Goal: Task Accomplishment & Management: Manage account settings

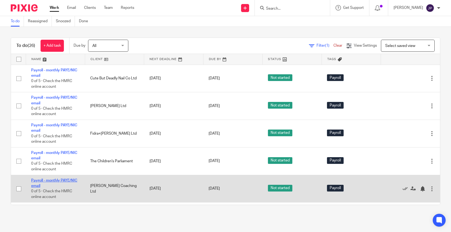
click at [53, 181] on link "Payroll - monthly PAYE/NIC email" at bounding box center [54, 183] width 46 height 9
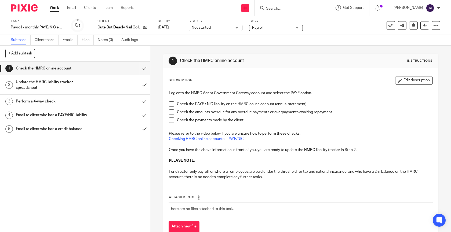
click at [172, 103] on span at bounding box center [171, 103] width 5 height 5
click at [172, 111] on span at bounding box center [171, 112] width 5 height 5
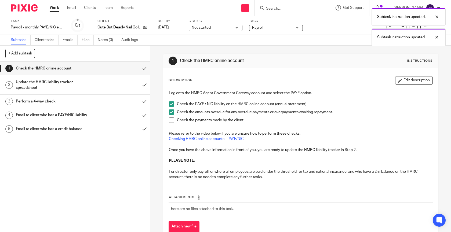
click at [172, 119] on span at bounding box center [171, 120] width 5 height 5
click at [147, 69] on input "submit" at bounding box center [75, 68] width 150 height 13
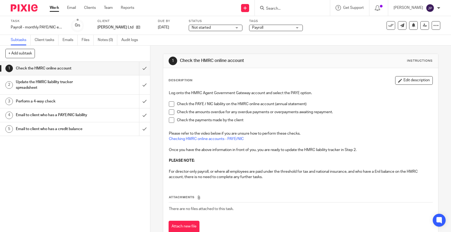
click at [171, 104] on span at bounding box center [171, 103] width 5 height 5
click at [172, 116] on li "Check the amounts overdue for any overdue payments or overpayments awaiting rep…" at bounding box center [301, 114] width 264 height 8
click at [172, 114] on span at bounding box center [171, 112] width 5 height 5
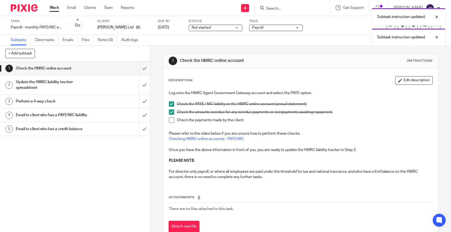
click at [172, 119] on span at bounding box center [171, 120] width 5 height 5
click at [143, 70] on input "submit" at bounding box center [75, 68] width 150 height 13
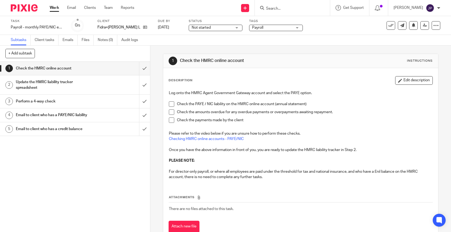
click at [172, 104] on span at bounding box center [171, 103] width 5 height 5
click at [172, 110] on span at bounding box center [171, 112] width 5 height 5
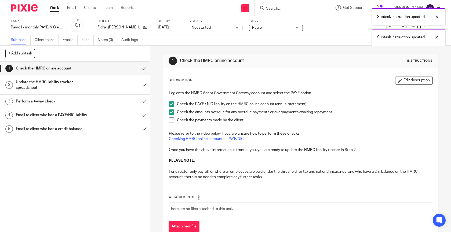
click at [172, 121] on span at bounding box center [171, 120] width 5 height 5
click at [145, 67] on input "submit" at bounding box center [75, 68] width 150 height 13
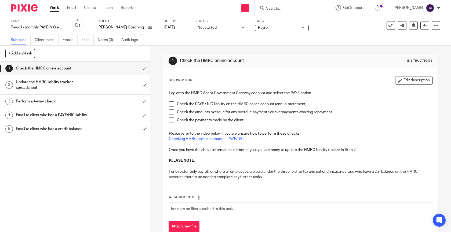
click at [172, 103] on span at bounding box center [171, 103] width 5 height 5
click at [172, 113] on span at bounding box center [171, 112] width 5 height 5
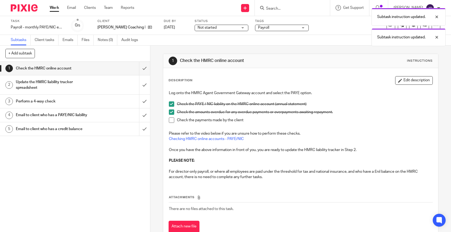
click at [172, 120] on span at bounding box center [171, 120] width 5 height 5
click at [145, 70] on input "submit" at bounding box center [75, 68] width 150 height 13
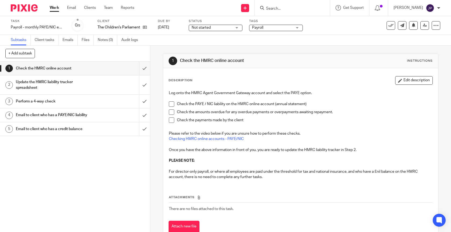
click at [172, 102] on span at bounding box center [171, 103] width 5 height 5
click at [172, 112] on span at bounding box center [171, 112] width 5 height 5
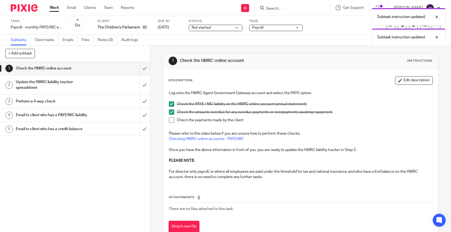
click at [172, 119] on span at bounding box center [171, 120] width 5 height 5
click at [143, 66] on input "submit" at bounding box center [75, 68] width 150 height 13
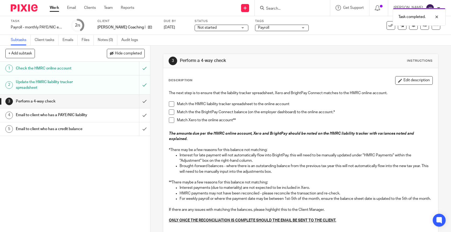
click at [172, 104] on span at bounding box center [171, 103] width 5 height 5
click at [171, 114] on span at bounding box center [171, 112] width 5 height 5
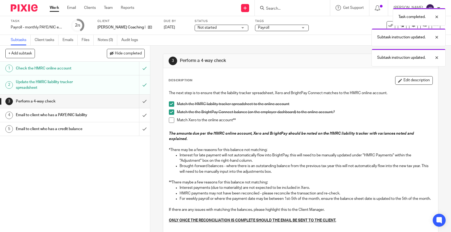
click at [171, 118] on span at bounding box center [171, 120] width 5 height 5
click at [145, 101] on input "submit" at bounding box center [75, 101] width 150 height 13
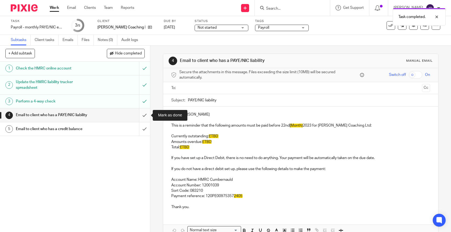
click at [145, 115] on input "submit" at bounding box center [75, 114] width 150 height 13
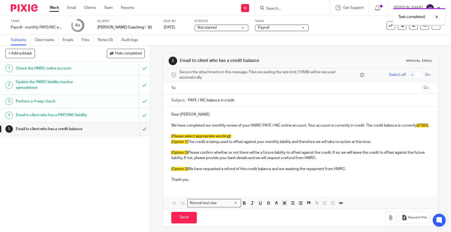
click at [146, 130] on input "submit" at bounding box center [75, 128] width 150 height 13
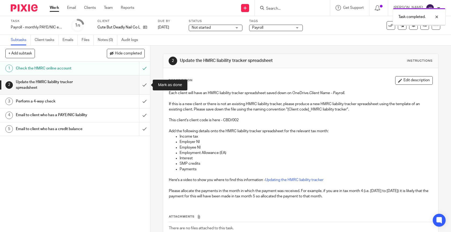
click at [145, 87] on input "submit" at bounding box center [75, 84] width 150 height 19
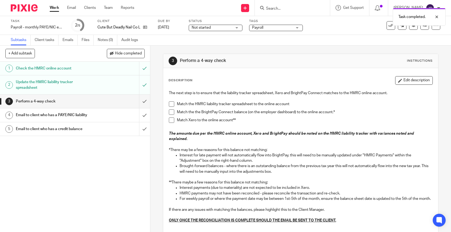
click at [171, 104] on span at bounding box center [171, 103] width 5 height 5
click at [172, 110] on span at bounding box center [171, 112] width 5 height 5
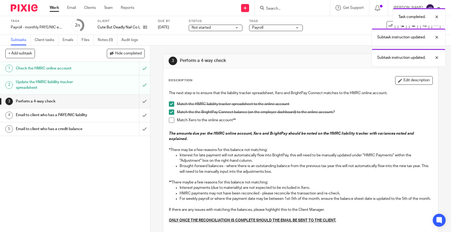
click at [172, 121] on span at bounding box center [171, 120] width 5 height 5
click at [147, 101] on input "submit" at bounding box center [75, 101] width 150 height 13
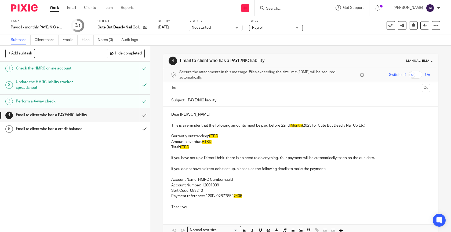
click at [291, 124] on span "[Month}" at bounding box center [296, 126] width 13 height 4
drag, startPoint x: 291, startPoint y: 125, endPoint x: 312, endPoint y: 126, distance: 21.0
click at [313, 127] on p "This is a reminder that the following amounts must be paid before 22nd [Month} …" at bounding box center [300, 125] width 259 height 5
click at [298, 127] on span "Octoer 2025" at bounding box center [300, 126] width 21 height 4
click at [300, 126] on span "Octoer 2025" at bounding box center [300, 126] width 21 height 4
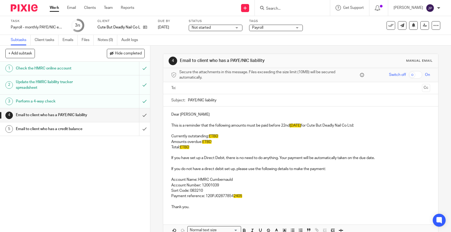
click at [235, 133] on div "Dear Zara This is a reminder that the following amounts must be paid before 22n…" at bounding box center [300, 160] width 275 height 107
click at [227, 137] on p "Currently outstanding: £TBD" at bounding box center [300, 136] width 259 height 5
click at [254, 196] on p "Payment reference: 120PJ02877854 2405" at bounding box center [300, 196] width 259 height 5
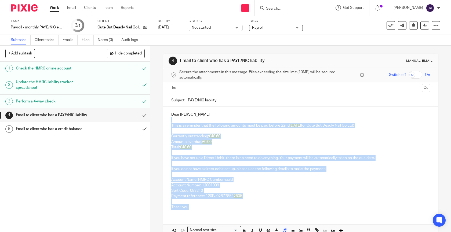
drag, startPoint x: 253, startPoint y: 205, endPoint x: 256, endPoint y: 122, distance: 82.2
click at [256, 122] on div "Dear Zara This is a reminder that the following amounts must be paid before 22n…" at bounding box center [300, 160] width 275 height 107
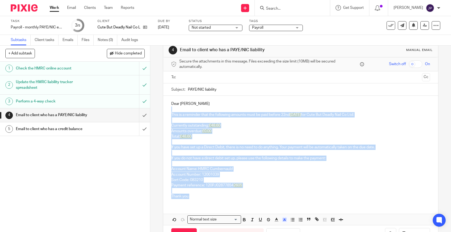
scroll to position [30, 0]
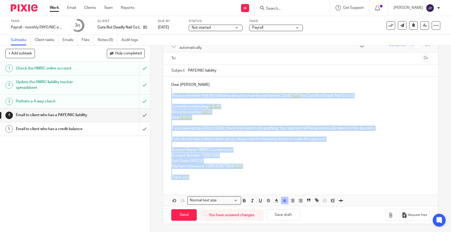
click at [284, 199] on icon "button" at bounding box center [284, 200] width 5 height 5
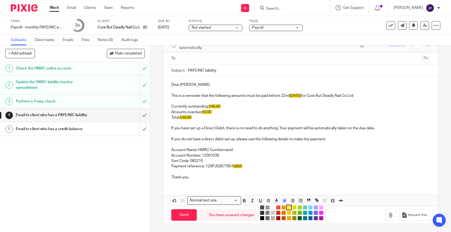
click at [274, 207] on li "color:#FFFFFF" at bounding box center [273, 208] width 4 height 4
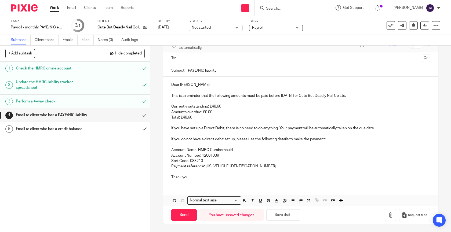
click at [276, 179] on p "Thank you." at bounding box center [300, 177] width 259 height 5
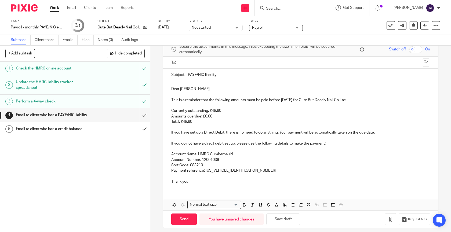
scroll to position [25, 0]
click at [279, 221] on button "Save draft" at bounding box center [283, 220] width 34 height 12
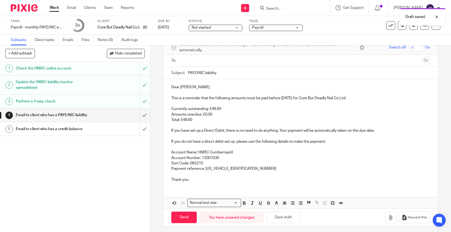
click at [302, 59] on input "text" at bounding box center [300, 61] width 239 height 6
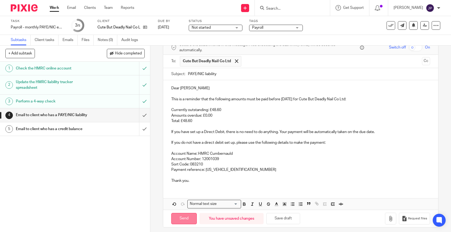
click at [177, 215] on input "Send" at bounding box center [183, 219] width 25 height 12
type input "Sent"
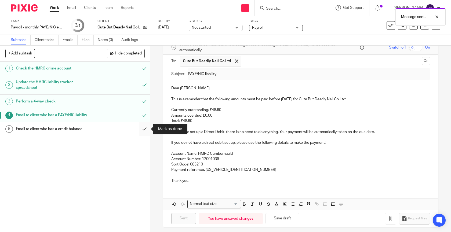
click at [147, 132] on input "submit" at bounding box center [75, 128] width 150 height 13
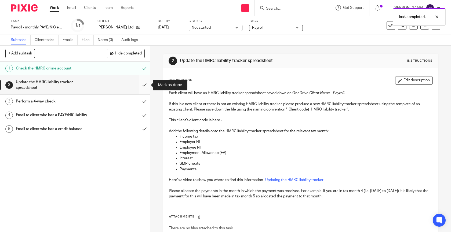
click at [145, 84] on input "submit" at bounding box center [75, 84] width 150 height 19
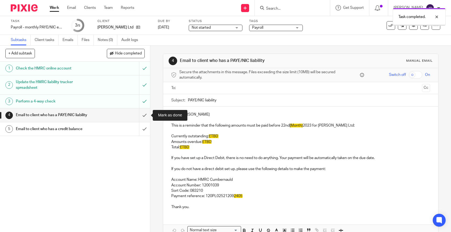
click at [143, 111] on input "submit" at bounding box center [75, 114] width 150 height 13
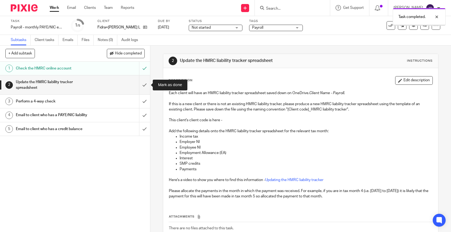
click at [145, 83] on input "submit" at bounding box center [75, 84] width 150 height 19
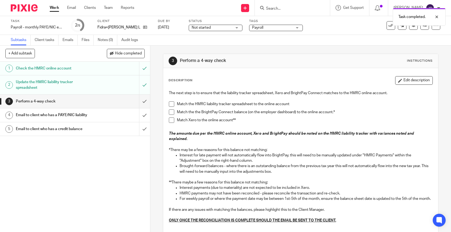
click at [170, 103] on span at bounding box center [171, 103] width 5 height 5
click at [170, 112] on span at bounding box center [171, 112] width 5 height 5
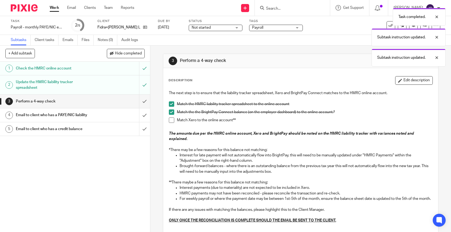
click at [171, 120] on span at bounding box center [171, 120] width 5 height 5
click at [147, 101] on input "submit" at bounding box center [75, 101] width 150 height 13
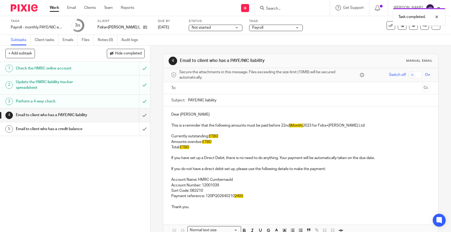
click at [191, 90] on input "text" at bounding box center [300, 88] width 239 height 6
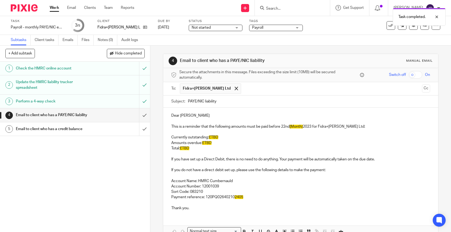
click at [291, 125] on p "This is a reminder that the following amounts must be paid before 22nd [Month} …" at bounding box center [300, 126] width 259 height 5
drag, startPoint x: 291, startPoint y: 127, endPoint x: 314, endPoint y: 129, distance: 22.1
click at [314, 129] on p "This is a reminder that the following amounts must be paid before 22nd [Month} …" at bounding box center [300, 126] width 259 height 5
click at [230, 136] on p "Currently outstanding: £TBD" at bounding box center [300, 137] width 259 height 5
click at [246, 197] on p "Payment reference: 120PQ02640210 2405" at bounding box center [300, 197] width 259 height 5
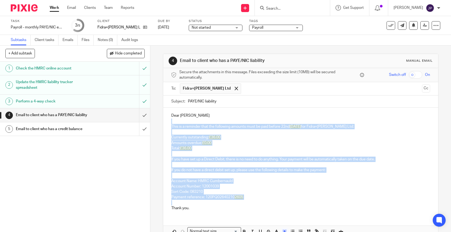
drag, startPoint x: 246, startPoint y: 203, endPoint x: 275, endPoint y: 119, distance: 88.5
click at [275, 119] on div "Dear Harriet This is a reminder that the following amounts must be paid before …" at bounding box center [300, 161] width 275 height 107
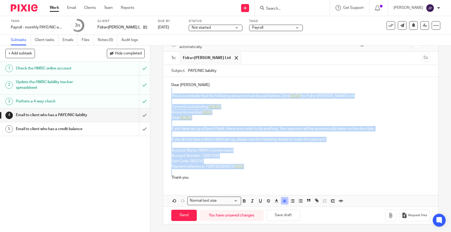
click at [284, 200] on polyline "button" at bounding box center [285, 201] width 2 height 2
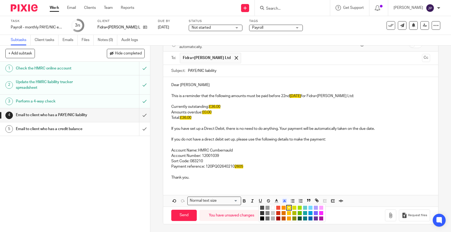
click at [275, 206] on ul "Compact color picker" at bounding box center [292, 214] width 65 height 16
click at [274, 207] on li "color:#FFFFFF" at bounding box center [273, 208] width 4 height 4
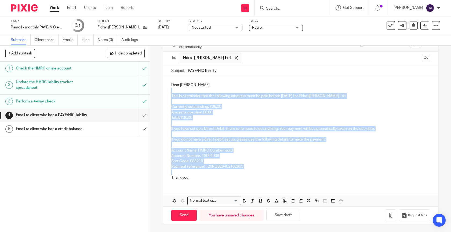
click at [279, 167] on p "Payment reference: 120PQ026402102605" at bounding box center [300, 166] width 259 height 5
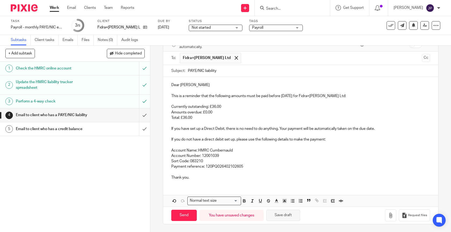
click at [282, 216] on button "Save draft" at bounding box center [283, 216] width 34 height 12
click at [188, 214] on input "Send" at bounding box center [183, 216] width 25 height 12
type input "Sent"
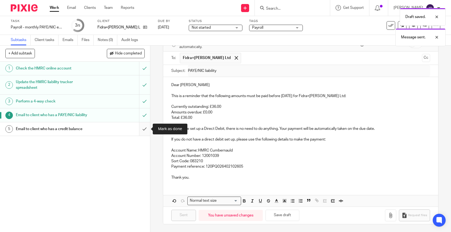
click at [146, 129] on input "submit" at bounding box center [75, 128] width 150 height 13
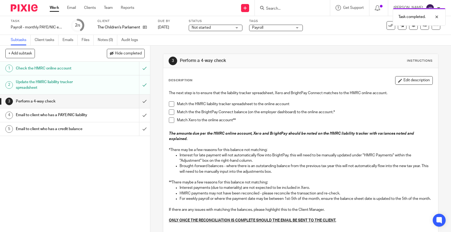
click at [173, 104] on span at bounding box center [171, 103] width 5 height 5
click at [173, 113] on span at bounding box center [171, 112] width 5 height 5
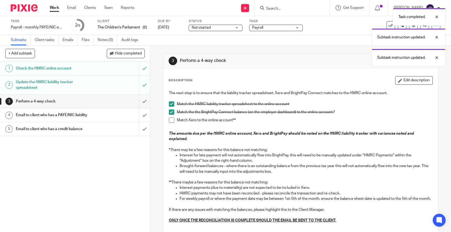
click at [173, 119] on span at bounding box center [171, 120] width 5 height 5
click at [146, 101] on input "submit" at bounding box center [75, 101] width 150 height 13
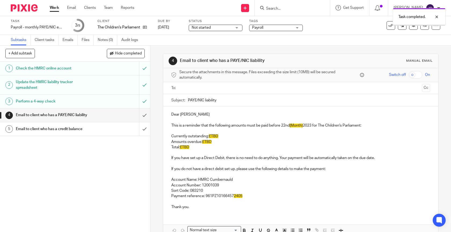
click at [191, 87] on input "text" at bounding box center [300, 88] width 239 height 6
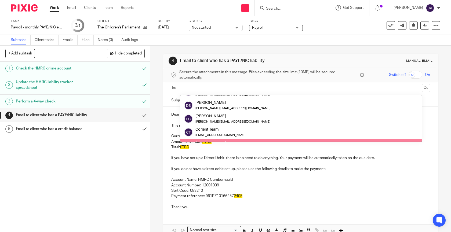
scroll to position [23, 0]
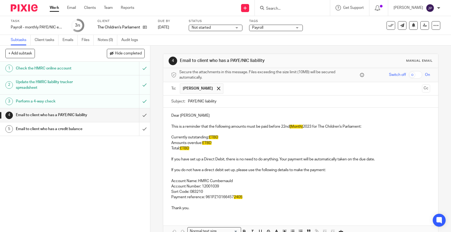
click at [298, 127] on span "[Month}" at bounding box center [296, 127] width 13 height 4
click at [230, 136] on p "Currently outstanding: £TBD" at bounding box center [300, 137] width 259 height 5
click at [213, 138] on span "£TBD" at bounding box center [213, 138] width 9 height 4
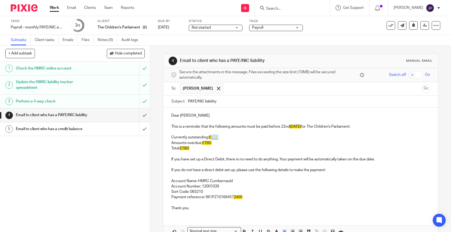
click at [213, 139] on span "£TBD" at bounding box center [213, 138] width 9 height 4
click at [206, 143] on span "£TBD" at bounding box center [206, 143] width 9 height 4
click at [186, 148] on span "£TBD" at bounding box center [184, 149] width 9 height 4
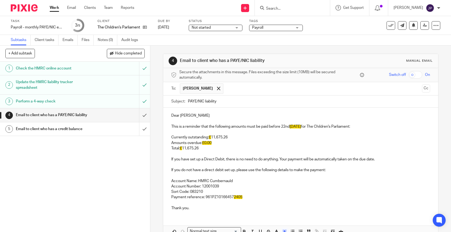
click at [242, 196] on p "Payment reference: 961PZ10166457 2405" at bounding box center [300, 197] width 259 height 5
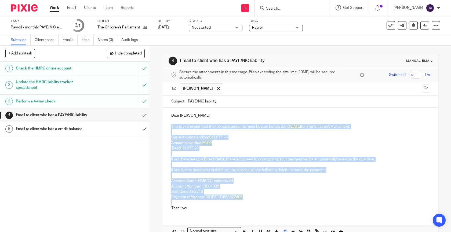
drag, startPoint x: 248, startPoint y: 202, endPoint x: 271, endPoint y: 123, distance: 81.9
click at [271, 123] on div "Dear Laura This is a reminder that the following amounts must be paid before 22…" at bounding box center [300, 161] width 275 height 107
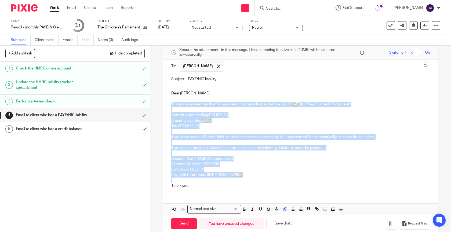
scroll to position [23, 0]
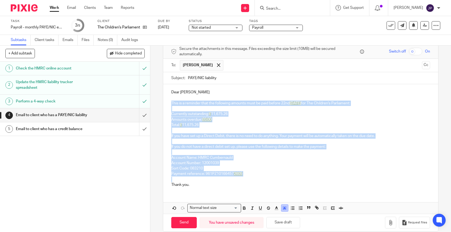
click at [283, 207] on icon "button" at bounding box center [284, 208] width 5 height 5
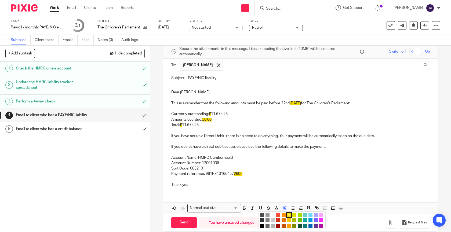
click at [273, 216] on li "color:#FFFFFF" at bounding box center [273, 215] width 4 height 4
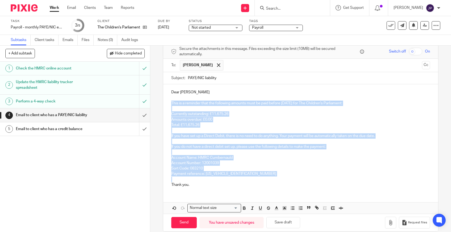
click at [276, 165] on p "Account Number: 12001039" at bounding box center [300, 163] width 259 height 5
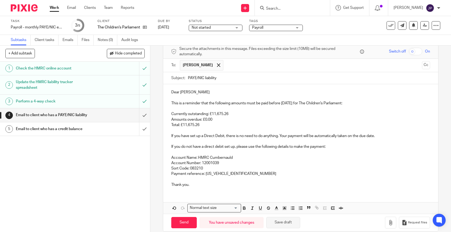
click at [280, 222] on button "Save draft" at bounding box center [283, 223] width 34 height 12
click at [179, 219] on input "Send" at bounding box center [183, 223] width 25 height 12
type input "Sent"
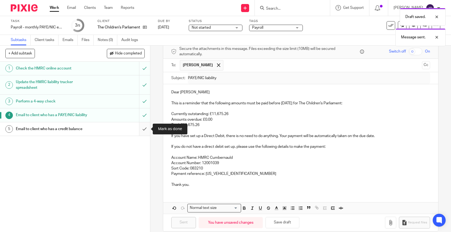
click at [144, 133] on input "submit" at bounding box center [75, 128] width 150 height 13
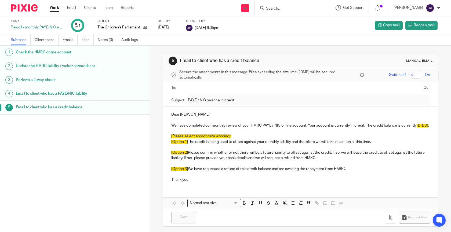
click at [56, 10] on link "Work" at bounding box center [54, 7] width 9 height 5
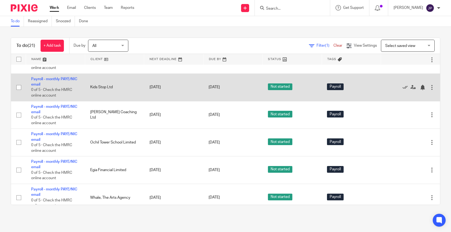
scroll to position [213, 0]
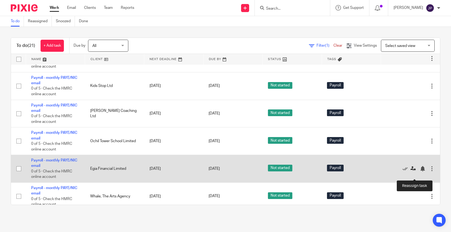
click at [414, 172] on icon at bounding box center [412, 168] width 5 height 5
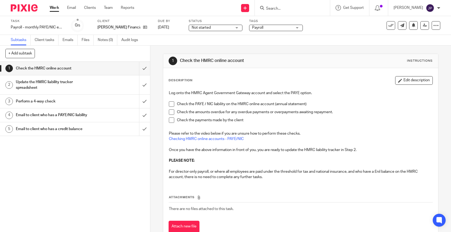
click at [173, 104] on span at bounding box center [171, 103] width 5 height 5
click at [173, 114] on span at bounding box center [171, 112] width 5 height 5
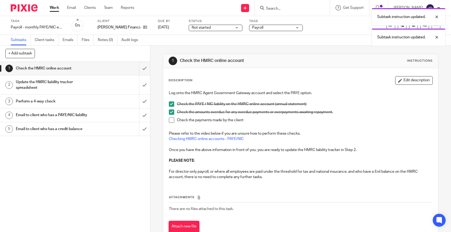
click at [173, 121] on span at bounding box center [171, 120] width 5 height 5
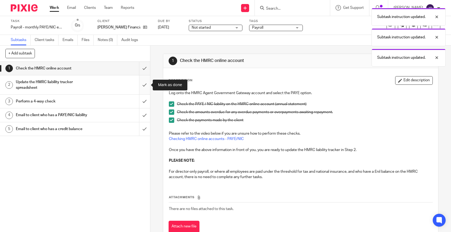
click at [146, 83] on input "submit" at bounding box center [75, 84] width 150 height 19
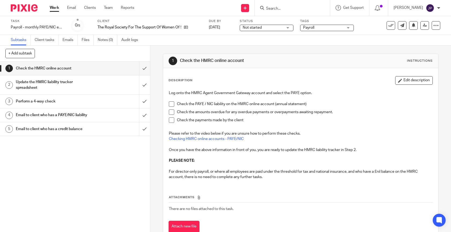
click at [173, 104] on span at bounding box center [171, 103] width 5 height 5
click at [173, 112] on span at bounding box center [171, 112] width 5 height 5
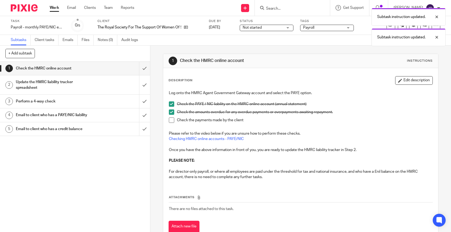
click at [173, 118] on span at bounding box center [171, 120] width 5 height 5
click at [143, 65] on input "submit" at bounding box center [75, 68] width 150 height 13
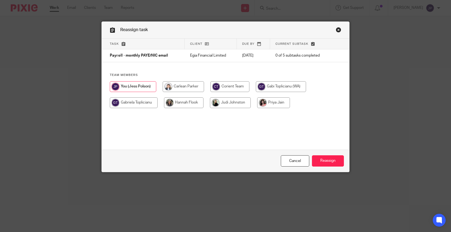
click at [185, 106] on input "radio" at bounding box center [183, 102] width 39 height 11
radio input "true"
click at [322, 158] on input "Reassign" at bounding box center [328, 161] width 32 height 12
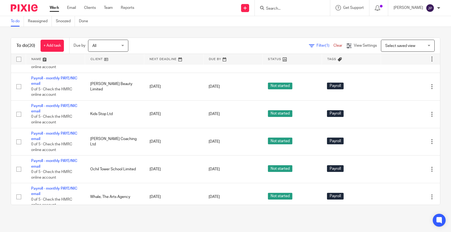
scroll to position [176, 0]
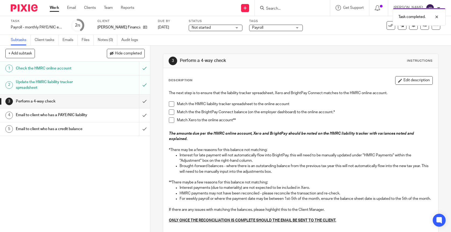
click at [118, 84] on div "Update the HMRC liability tracker spreadsheet" at bounding box center [75, 85] width 118 height 14
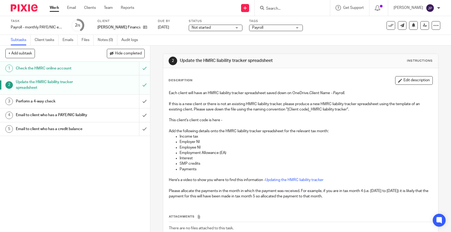
click at [127, 100] on div "Perform a 4-way check" at bounding box center [75, 101] width 118 height 8
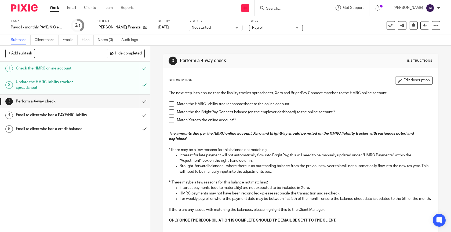
click at [172, 103] on span at bounding box center [171, 103] width 5 height 5
click at [172, 114] on span at bounding box center [171, 112] width 5 height 5
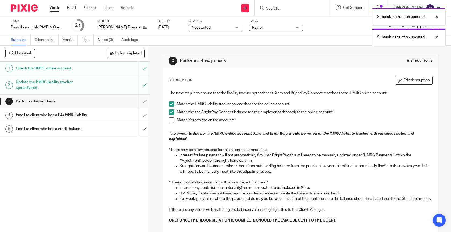
click at [172, 120] on span at bounding box center [171, 120] width 5 height 5
click at [147, 103] on input "submit" at bounding box center [75, 101] width 150 height 13
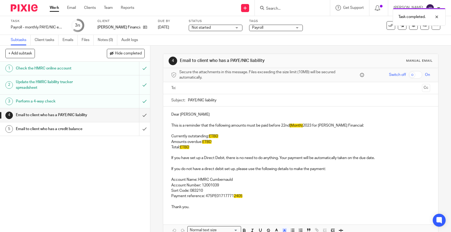
click at [215, 135] on span "£TBD" at bounding box center [213, 136] width 9 height 4
paste div
click at [209, 143] on span "£TBD" at bounding box center [206, 142] width 9 height 4
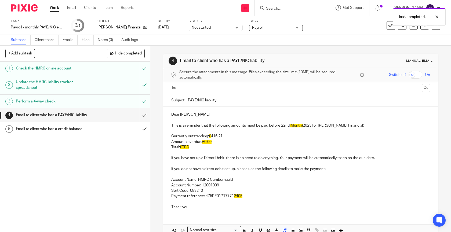
click at [186, 147] on span "£TBD" at bounding box center [184, 147] width 9 height 4
click at [185, 147] on span "£TBD" at bounding box center [184, 147] width 9 height 4
click at [246, 202] on p at bounding box center [300, 201] width 259 height 5
click at [244, 195] on p "Payment reference: 475PE01717771 2405" at bounding box center [300, 196] width 259 height 5
click at [314, 125] on p "This is a reminder that the following amounts must be paid before 22nd [Month} …" at bounding box center [300, 125] width 259 height 5
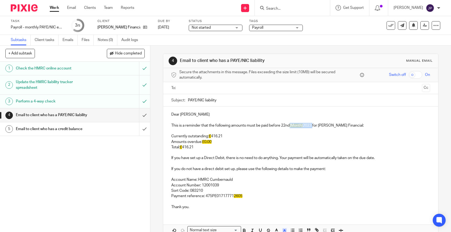
drag, startPoint x: 314, startPoint y: 125, endPoint x: 291, endPoint y: 126, distance: 23.1
click at [291, 126] on p "This is a reminder that the following amounts must be paid before 22nd [Month} …" at bounding box center [300, 125] width 259 height 5
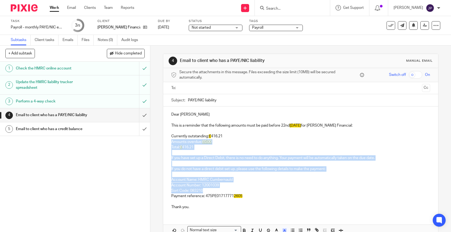
drag, startPoint x: 285, startPoint y: 191, endPoint x: 285, endPoint y: 137, distance: 53.7
click at [285, 137] on div "Dear Erin This is a reminder that the following amounts must be paid before 22n…" at bounding box center [300, 160] width 275 height 107
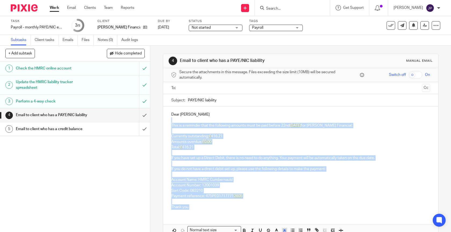
drag, startPoint x: 261, startPoint y: 210, endPoint x: 270, endPoint y: 118, distance: 92.0
click at [270, 118] on div "Dear Erin This is a reminder that the following amounts must be paid before 22n…" at bounding box center [300, 160] width 275 height 107
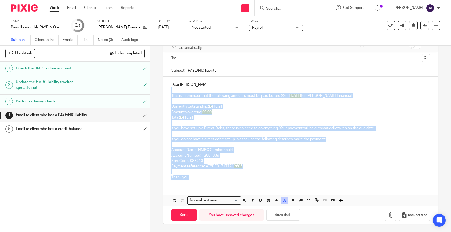
click at [285, 199] on icon "button" at bounding box center [284, 200] width 5 height 5
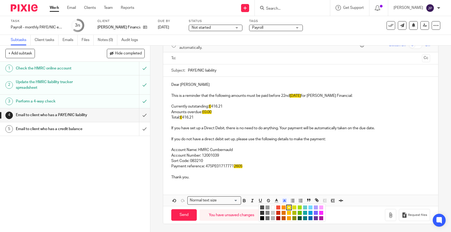
click at [273, 207] on li "color:#FFFFFF" at bounding box center [273, 208] width 4 height 4
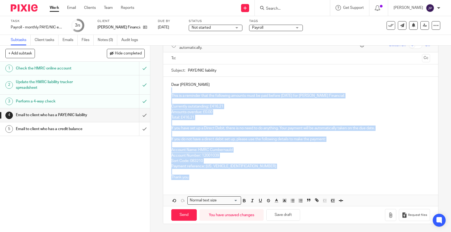
click at [276, 168] on p "Payment reference: 475PE017177712605" at bounding box center [300, 166] width 259 height 5
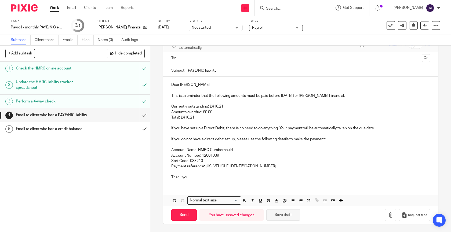
click at [284, 215] on button "Save draft" at bounding box center [283, 215] width 34 height 12
click at [267, 57] on input "text" at bounding box center [300, 58] width 239 height 6
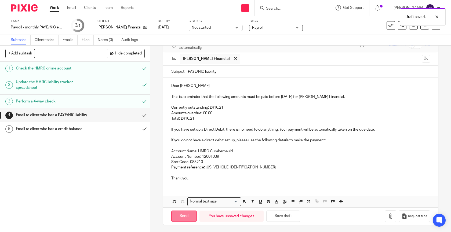
click at [185, 214] on input "Send" at bounding box center [183, 217] width 25 height 12
type input "Sent"
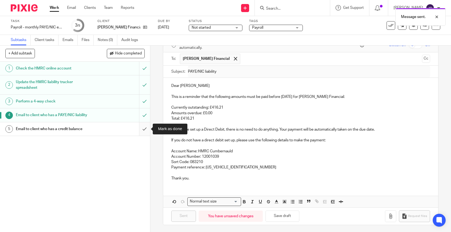
click at [148, 128] on input "submit" at bounding box center [75, 128] width 150 height 13
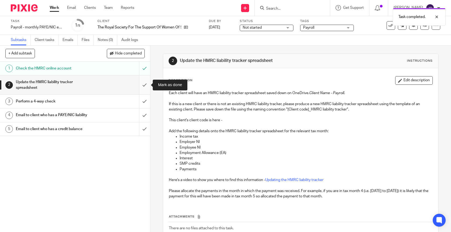
click at [144, 86] on input "submit" at bounding box center [75, 84] width 150 height 19
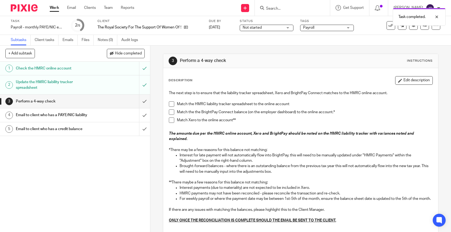
click at [173, 104] on span at bounding box center [171, 103] width 5 height 5
click at [172, 112] on span at bounding box center [171, 112] width 5 height 5
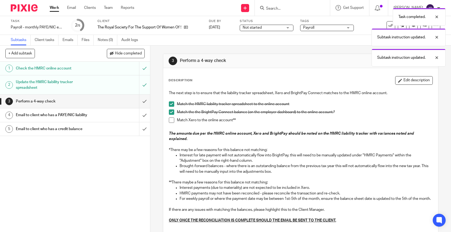
click at [172, 119] on span at bounding box center [171, 120] width 5 height 5
click at [144, 99] on input "submit" at bounding box center [75, 101] width 150 height 13
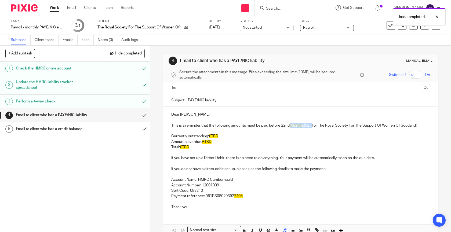
drag, startPoint x: 292, startPoint y: 126, endPoint x: 314, endPoint y: 125, distance: 22.3
click at [314, 125] on p "This is a reminder that the following amounts must be paid before 22nd [Month} …" at bounding box center [300, 125] width 259 height 5
click at [216, 136] on span "£TBD" at bounding box center [213, 136] width 9 height 4
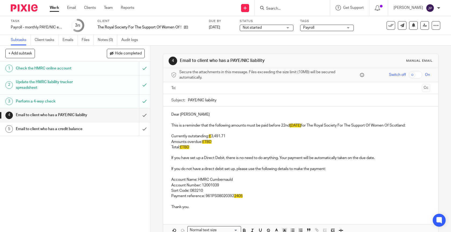
click at [210, 143] on span "£TBD" at bounding box center [206, 142] width 9 height 4
click at [209, 143] on span "£TBD" at bounding box center [206, 142] width 9 height 4
click at [218, 137] on p "Currently outstanding: £ 3,491.71" at bounding box center [300, 136] width 259 height 5
click at [209, 142] on span "£0.00" at bounding box center [206, 142] width 9 height 4
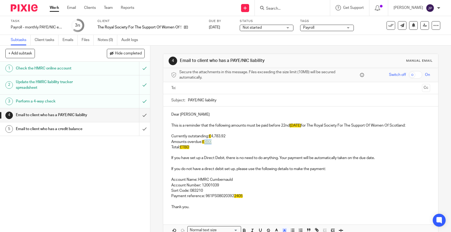
click at [209, 142] on span "£0.00" at bounding box center [206, 142] width 9 height 4
click at [189, 148] on span "£TBD" at bounding box center [184, 147] width 9 height 4
click at [188, 148] on span "£TBD" at bounding box center [184, 147] width 9 height 4
click at [249, 198] on p "Payment reference: 961PS08020392 2405" at bounding box center [300, 196] width 259 height 5
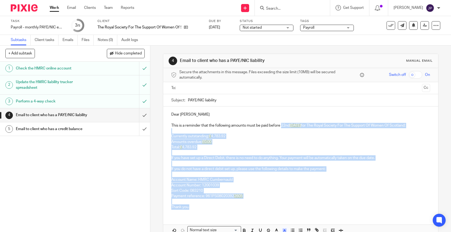
drag, startPoint x: 253, startPoint y: 210, endPoint x: 283, endPoint y: 123, distance: 92.4
click at [282, 123] on div "Dear Andrew This is a reminder that the following amounts must be paid before 2…" at bounding box center [300, 160] width 275 height 107
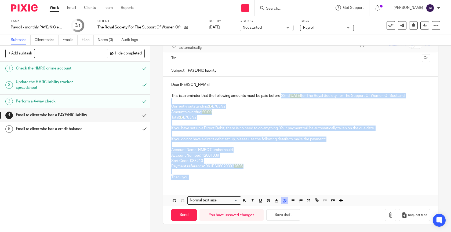
click at [283, 202] on icon "button" at bounding box center [284, 200] width 5 height 5
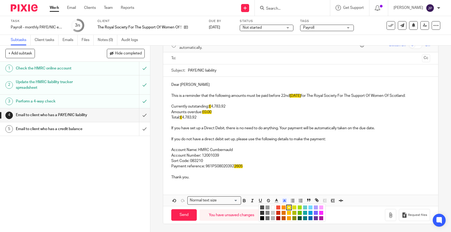
click at [273, 208] on li "color:#FFFFFF" at bounding box center [273, 208] width 4 height 4
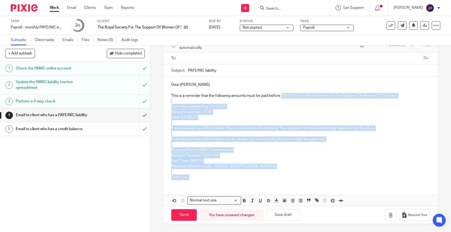
click at [282, 156] on p "Account Number: 12001039" at bounding box center [300, 155] width 259 height 5
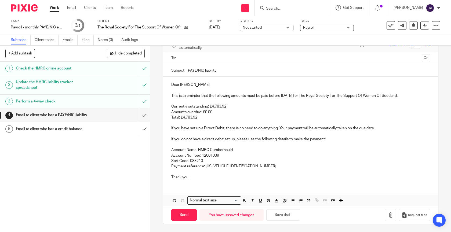
click at [253, 59] on input "text" at bounding box center [300, 58] width 239 height 6
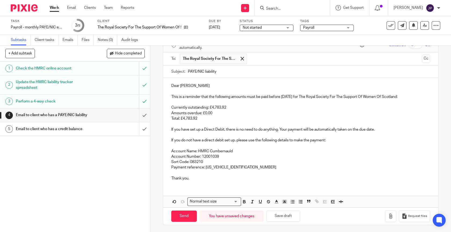
click at [254, 60] on input "text" at bounding box center [335, 59] width 170 height 10
click at [281, 218] on button "Save draft" at bounding box center [283, 217] width 34 height 12
click at [183, 218] on input "Send" at bounding box center [183, 217] width 25 height 12
type input "Sent"
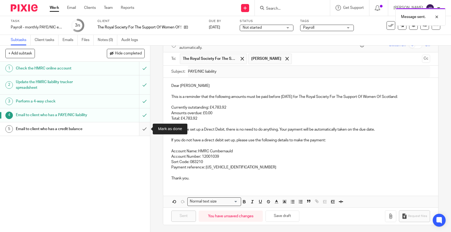
click at [147, 130] on input "submit" at bounding box center [75, 128] width 150 height 13
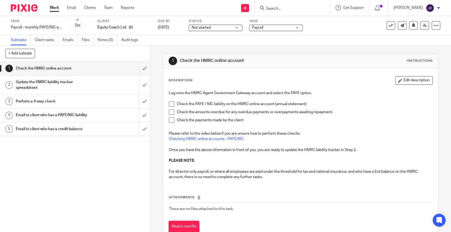
click at [172, 105] on span at bounding box center [171, 103] width 5 height 5
click at [172, 115] on li "Check the amounts overdue for any overdue payments or overpayments awaiting rep…" at bounding box center [301, 114] width 264 height 8
click at [172, 112] on span at bounding box center [171, 112] width 5 height 5
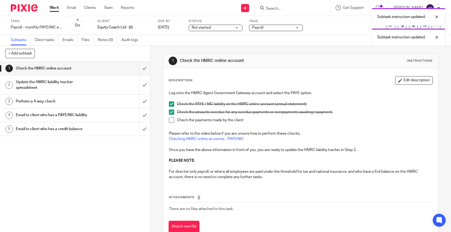
click at [172, 119] on span at bounding box center [171, 120] width 5 height 5
click at [145, 69] on input "submit" at bounding box center [75, 68] width 150 height 13
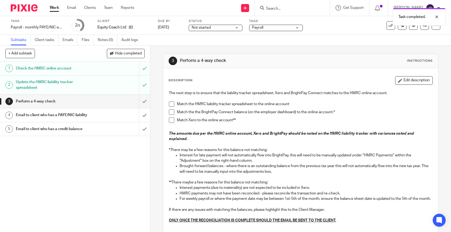
click at [171, 103] on span at bounding box center [171, 103] width 5 height 5
click at [171, 111] on span at bounding box center [171, 112] width 5 height 5
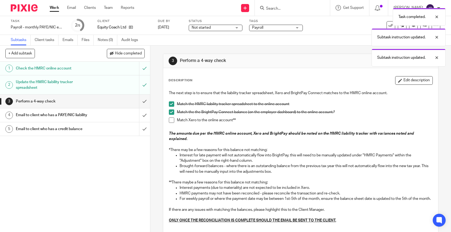
click at [171, 117] on li "Match the the BrightPay Connect balance (on the employer dashboard) to the onli…" at bounding box center [301, 114] width 264 height 8
click at [172, 121] on span at bounding box center [171, 120] width 5 height 5
click at [144, 100] on input "submit" at bounding box center [75, 101] width 150 height 13
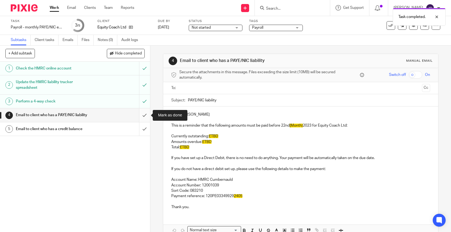
click at [146, 115] on input "submit" at bounding box center [75, 114] width 150 height 13
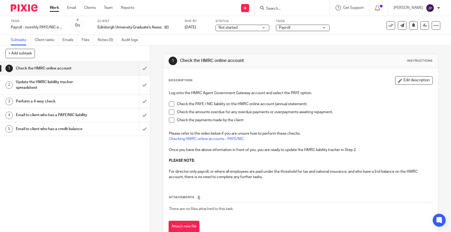
click at [171, 105] on span at bounding box center [171, 103] width 5 height 5
click at [171, 113] on span at bounding box center [171, 112] width 5 height 5
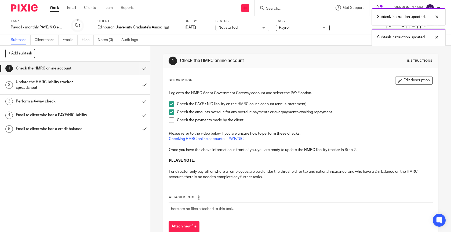
click at [171, 120] on span at bounding box center [171, 120] width 5 height 5
click at [145, 70] on input "submit" at bounding box center [75, 68] width 150 height 13
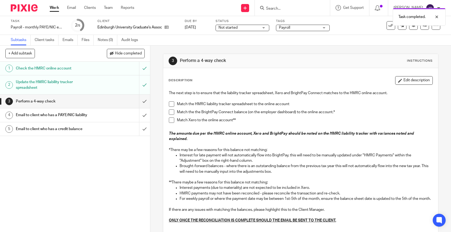
click at [170, 104] on span at bounding box center [171, 103] width 5 height 5
click at [171, 112] on span at bounding box center [171, 112] width 5 height 5
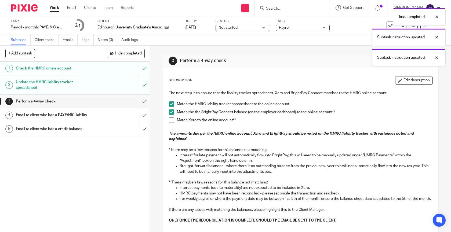
click at [171, 119] on span at bounding box center [171, 120] width 5 height 5
click at [144, 102] on input "submit" at bounding box center [75, 101] width 150 height 13
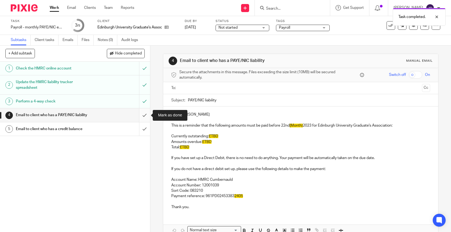
click at [146, 116] on input "submit" at bounding box center [75, 114] width 150 height 13
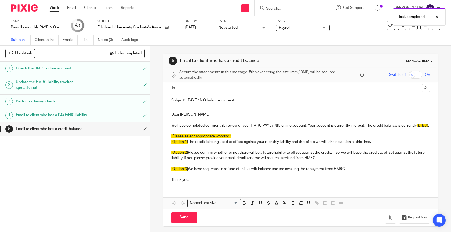
click at [211, 86] on input "text" at bounding box center [300, 88] width 239 height 6
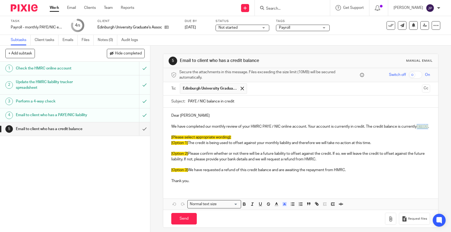
drag, startPoint x: 416, startPoint y: 126, endPoint x: 429, endPoint y: 128, distance: 12.8
click at [429, 128] on p "We have completed our monthly review of your HMRC PAYE / NIC online account. Yo…" at bounding box center [300, 126] width 259 height 5
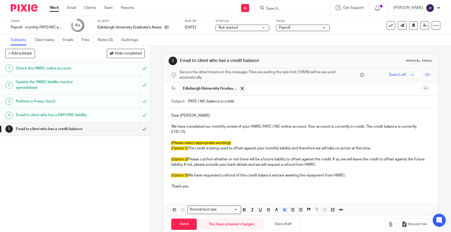
drag, startPoint x: 172, startPoint y: 141, endPoint x: 177, endPoint y: 142, distance: 5.1
click at [174, 141] on span "[Please select appropriate wording]:" at bounding box center [201, 143] width 60 height 4
click at [191, 149] on p "[Option 1] The credit is being used to offset against your monthly liability an…" at bounding box center [300, 148] width 259 height 5
drag, startPoint x: 187, startPoint y: 148, endPoint x: 167, endPoint y: 141, distance: 21.1
click at [167, 141] on div "Dear Finlay We have completed our monthly review of your HMRC PAYE / NIC online…" at bounding box center [300, 151] width 275 height 86
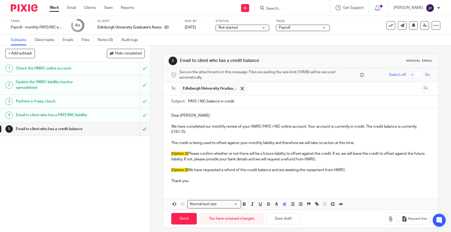
drag, startPoint x: 170, startPoint y: 151, endPoint x: 349, endPoint y: 168, distance: 179.9
click at [349, 168] on div "Dear Finlay We have completed our monthly review of your HMRC PAYE / NIC online…" at bounding box center [300, 148] width 275 height 80
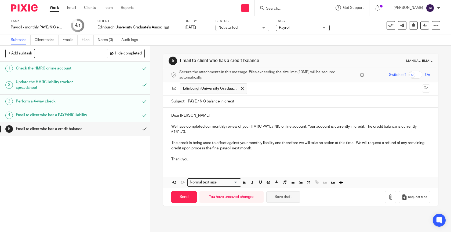
click at [290, 199] on button "Save draft" at bounding box center [283, 197] width 34 height 12
click at [179, 198] on input "Send" at bounding box center [183, 197] width 25 height 12
type input "Sent"
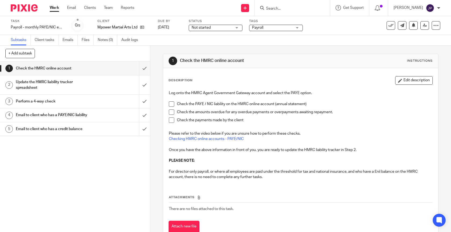
click at [171, 103] on span at bounding box center [171, 103] width 5 height 5
click at [171, 109] on li "Check the PAYE / NIC liability on the HMRC online account (annual statement)" at bounding box center [301, 105] width 264 height 8
click at [171, 111] on span at bounding box center [171, 112] width 5 height 5
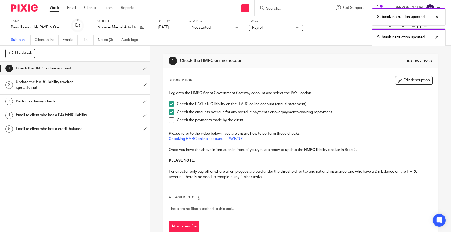
click at [171, 119] on span at bounding box center [171, 120] width 5 height 5
click at [144, 68] on input "submit" at bounding box center [75, 68] width 150 height 13
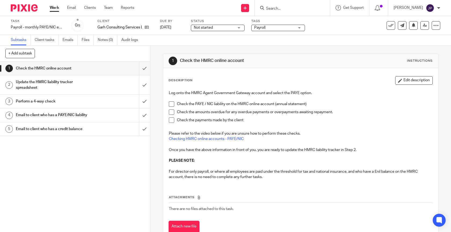
click at [174, 105] on li "Check the PAYE / NIC liability on the HMRC online account (annual statement)" at bounding box center [301, 105] width 264 height 8
click at [171, 104] on span at bounding box center [171, 103] width 5 height 5
click at [171, 112] on span at bounding box center [171, 112] width 5 height 5
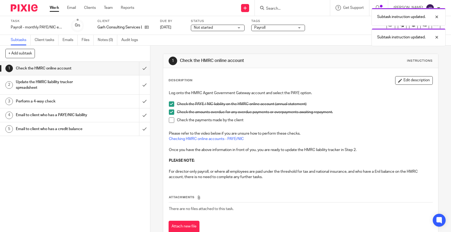
click at [171, 117] on li "Check the amounts overdue for any overdue payments or overpayments awaiting rep…" at bounding box center [301, 114] width 264 height 8
click at [171, 120] on span at bounding box center [171, 120] width 5 height 5
click at [146, 67] on input "submit" at bounding box center [75, 68] width 150 height 13
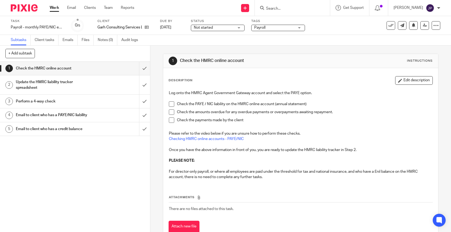
click at [53, 10] on link "Work" at bounding box center [54, 7] width 9 height 5
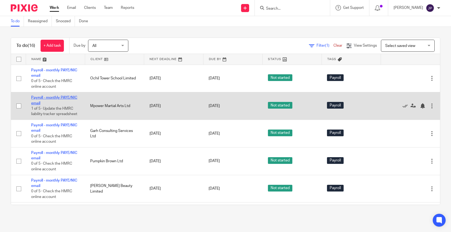
click at [56, 98] on link "Payroll - monthly PAYE/NIC email" at bounding box center [54, 100] width 46 height 9
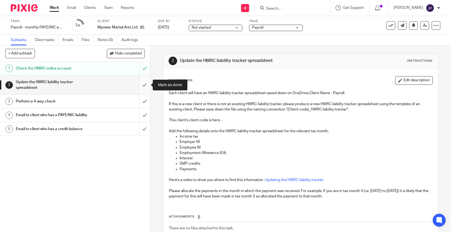
click at [146, 85] on input "submit" at bounding box center [75, 84] width 150 height 19
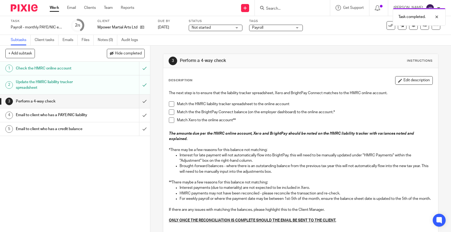
click at [170, 104] on span at bounding box center [171, 103] width 5 height 5
click at [170, 115] on span at bounding box center [171, 112] width 5 height 5
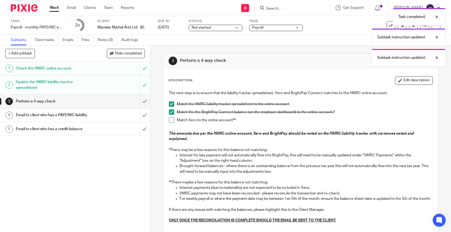
click at [170, 119] on span at bounding box center [171, 120] width 5 height 5
click at [145, 100] on input "submit" at bounding box center [75, 101] width 150 height 13
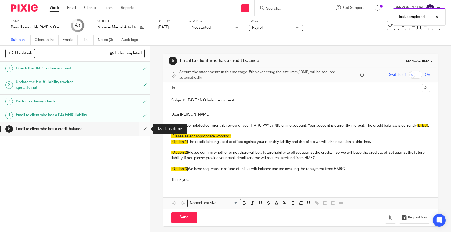
click at [146, 128] on input "submit" at bounding box center [75, 128] width 150 height 13
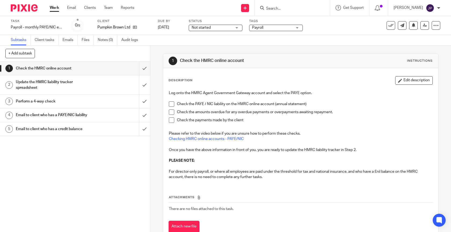
click at [172, 105] on span at bounding box center [171, 103] width 5 height 5
click at [172, 112] on span at bounding box center [171, 112] width 5 height 5
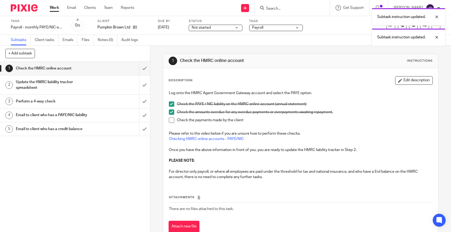
click at [172, 118] on span at bounding box center [171, 120] width 5 height 5
click at [144, 70] on input "submit" at bounding box center [75, 68] width 150 height 13
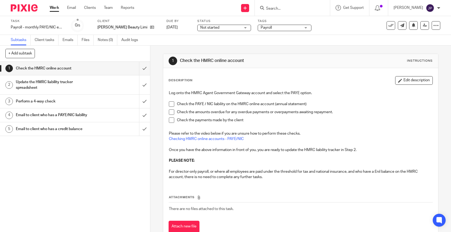
click at [172, 107] on li "Check the PAYE / NIC liability on the HMRC online account (annual statement)" at bounding box center [301, 105] width 264 height 8
click at [169, 100] on p at bounding box center [301, 98] width 264 height 5
click at [169, 102] on span at bounding box center [171, 103] width 5 height 5
click at [169, 112] on span at bounding box center [171, 112] width 5 height 5
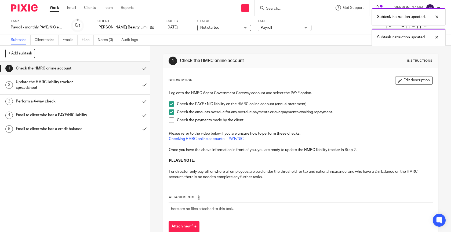
click at [171, 118] on span at bounding box center [171, 120] width 5 height 5
click at [144, 69] on input "submit" at bounding box center [75, 68] width 150 height 13
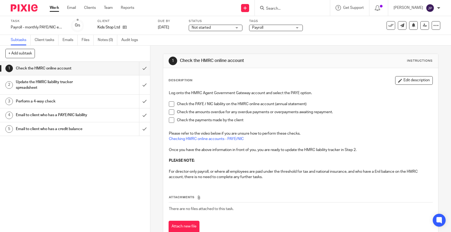
click at [173, 103] on span at bounding box center [171, 103] width 5 height 5
click at [174, 112] on span at bounding box center [171, 112] width 5 height 5
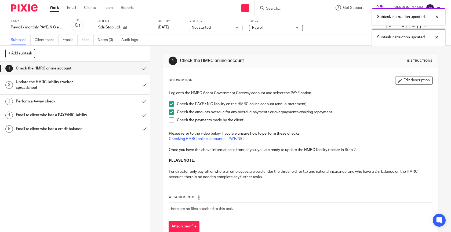
click at [173, 117] on li "Check the amounts overdue for any overdue payments or overpayments awaiting rep…" at bounding box center [301, 114] width 264 height 8
click at [172, 118] on span at bounding box center [171, 120] width 5 height 5
click at [145, 67] on input "submit" at bounding box center [75, 68] width 150 height 13
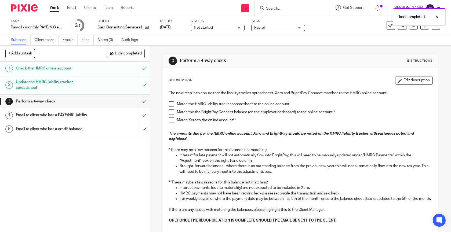
click at [172, 105] on span at bounding box center [171, 103] width 5 height 5
click at [172, 113] on span at bounding box center [171, 112] width 5 height 5
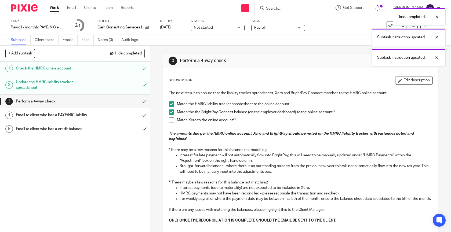
click at [172, 119] on span at bounding box center [171, 120] width 5 height 5
click at [146, 100] on input "submit" at bounding box center [75, 101] width 150 height 13
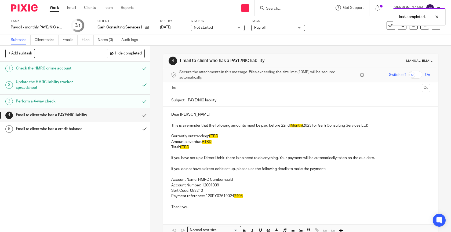
click at [223, 89] on input "text" at bounding box center [300, 88] width 239 height 6
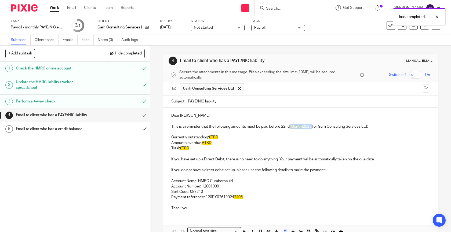
drag, startPoint x: 291, startPoint y: 128, endPoint x: 314, endPoint y: 128, distance: 22.8
click at [314, 128] on p "This is a reminder that the following amounts must be paid before 22nd [Month} …" at bounding box center [300, 126] width 259 height 5
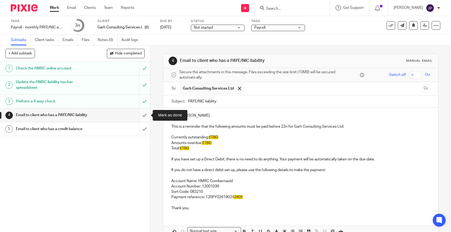
click at [145, 114] on input "submit" at bounding box center [75, 114] width 150 height 13
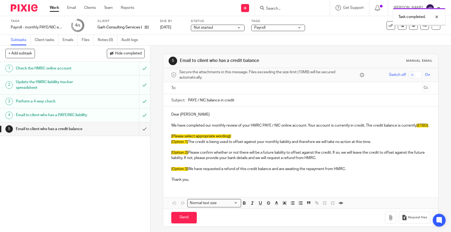
click at [221, 88] on input "text" at bounding box center [300, 88] width 239 height 6
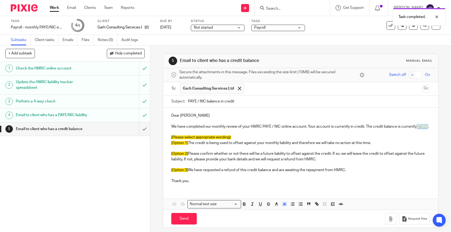
drag, startPoint x: 417, startPoint y: 128, endPoint x: 428, endPoint y: 128, distance: 11.3
click at [428, 128] on p "We have completed our monthly review of your HMRC PAYE / NIC online account. Yo…" at bounding box center [300, 126] width 259 height 5
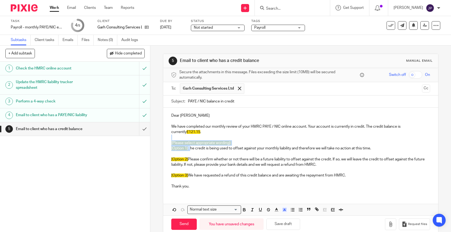
drag, startPoint x: 170, startPoint y: 140, endPoint x: 189, endPoint y: 149, distance: 21.0
click at [189, 150] on div "Dear Gillian We have completed our monthly review of your HMRC PAYE / NIC onlin…" at bounding box center [300, 151] width 275 height 86
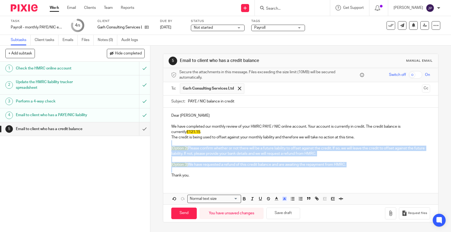
drag, startPoint x: 171, startPoint y: 144, endPoint x: 194, endPoint y: 170, distance: 34.6
click at [194, 170] on div "Dear Gillian We have completed our monthly review of your HMRC PAYE / NIC onlin…" at bounding box center [300, 145] width 275 height 75
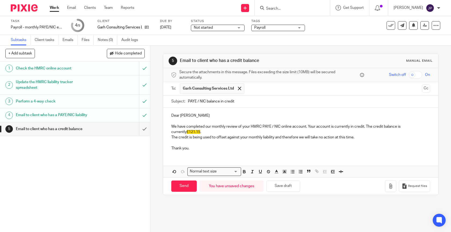
click at [197, 131] on p "We have completed our monthly review of your HMRC PAYE / NIC online account. Yo…" at bounding box center [300, 129] width 259 height 11
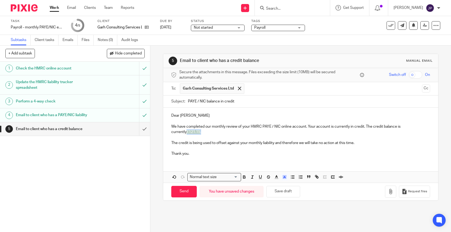
drag, startPoint x: 192, startPoint y: 130, endPoint x: 169, endPoint y: 129, distance: 22.8
click at [169, 130] on div "Dear Gillian We have completed our monthly review of your HMRC PAYE / NIC onlin…" at bounding box center [300, 134] width 275 height 53
click at [283, 176] on icon "button" at bounding box center [284, 177] width 5 height 5
click at [272, 183] on li "color:#FFFFFF" at bounding box center [273, 184] width 4 height 4
click at [265, 157] on div "Dear Gillian We have completed our monthly review of your HMRC PAYE / NIC onlin…" at bounding box center [300, 134] width 275 height 53
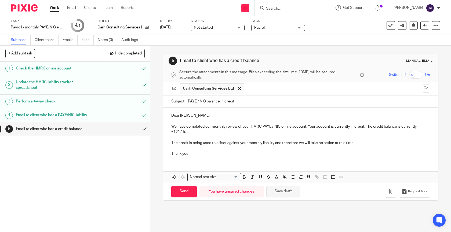
click at [281, 192] on button "Save draft" at bounding box center [283, 192] width 34 height 12
click at [188, 191] on input "Send" at bounding box center [183, 192] width 25 height 12
type input "Sent"
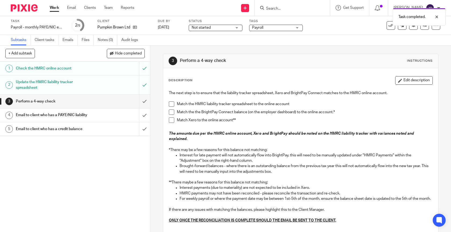
click at [173, 103] on span at bounding box center [171, 103] width 5 height 5
click at [173, 112] on span at bounding box center [171, 112] width 5 height 5
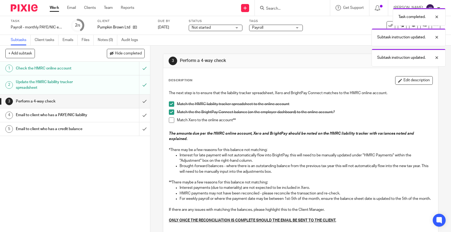
click at [173, 121] on span at bounding box center [171, 120] width 5 height 5
click at [147, 101] on input "submit" at bounding box center [75, 101] width 150 height 13
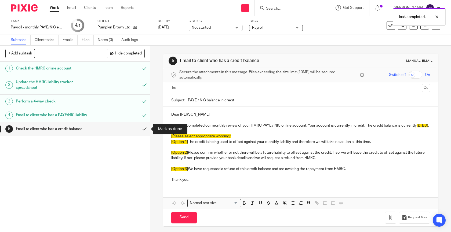
click at [146, 129] on input "submit" at bounding box center [75, 128] width 150 height 13
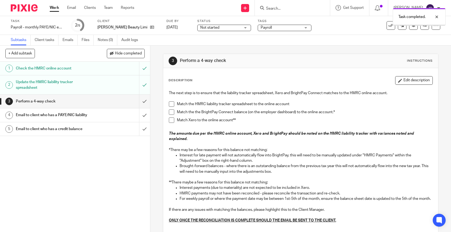
click at [173, 104] on span at bounding box center [171, 103] width 5 height 5
click at [172, 115] on span at bounding box center [171, 112] width 5 height 5
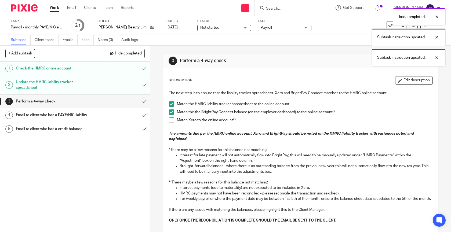
click at [172, 120] on span at bounding box center [171, 120] width 5 height 5
click at [145, 102] on input "submit" at bounding box center [75, 101] width 150 height 13
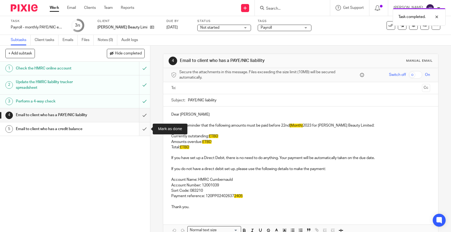
click at [147, 131] on input "submit" at bounding box center [75, 128] width 150 height 13
click at [295, 124] on span "[Month}" at bounding box center [296, 126] width 13 height 4
drag, startPoint x: 291, startPoint y: 125, endPoint x: 313, endPoint y: 126, distance: 22.0
click at [313, 126] on p "This is a reminder that the following amounts must be paid before 22nd [Month} …" at bounding box center [300, 125] width 259 height 5
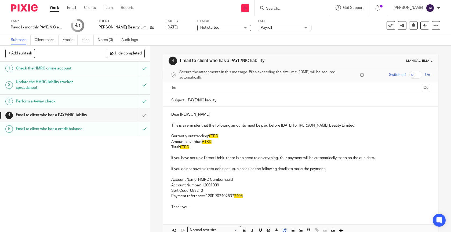
click at [217, 136] on span "£TBD" at bounding box center [213, 136] width 9 height 4
click at [209, 142] on span "£TBD" at bounding box center [206, 142] width 9 height 4
click at [187, 145] on span "£TBD" at bounding box center [184, 147] width 9 height 4
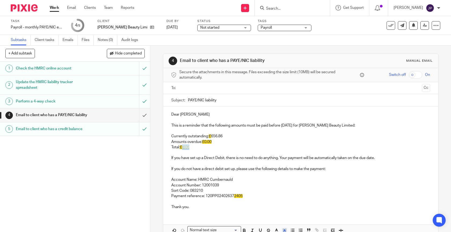
click at [187, 145] on span "£TBD" at bounding box center [184, 147] width 9 height 4
click at [244, 199] on p at bounding box center [300, 201] width 259 height 5
click at [246, 196] on p "Payment reference: 120PP02402637 2405" at bounding box center [300, 196] width 259 height 5
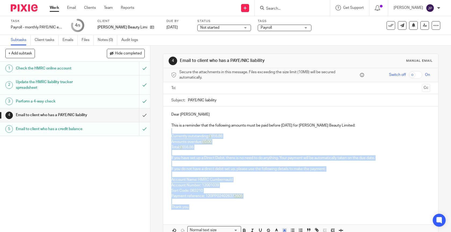
drag, startPoint x: 259, startPoint y: 205, endPoint x: 252, endPoint y: 133, distance: 72.0
click at [252, 132] on div "Dear [PERSON_NAME] This is a reminder that the following amounts must be paid b…" at bounding box center [300, 160] width 275 height 107
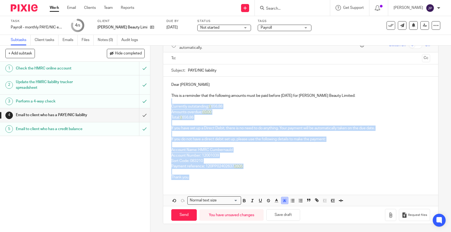
click at [282, 201] on icon "button" at bounding box center [284, 200] width 5 height 5
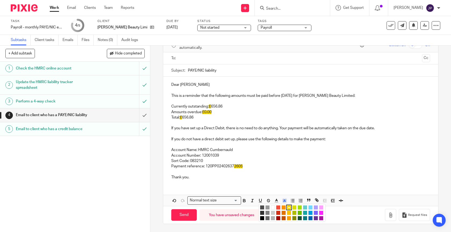
click at [273, 208] on li "color:#FFFFFF" at bounding box center [273, 208] width 4 height 4
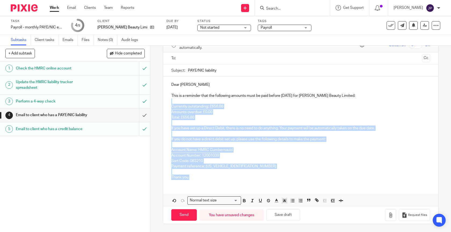
click at [275, 172] on p at bounding box center [300, 171] width 259 height 5
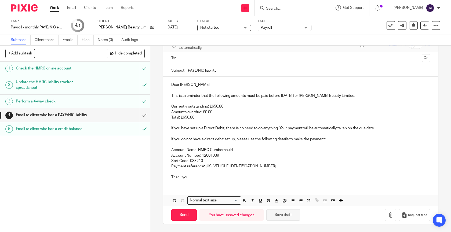
click at [284, 214] on button "Save draft" at bounding box center [283, 215] width 34 height 12
click at [187, 214] on input "Send" at bounding box center [183, 215] width 25 height 12
click at [237, 63] on div at bounding box center [301, 58] width 242 height 12
click at [237, 62] on ul at bounding box center [301, 58] width 242 height 9
click at [237, 60] on input "text" at bounding box center [300, 58] width 239 height 6
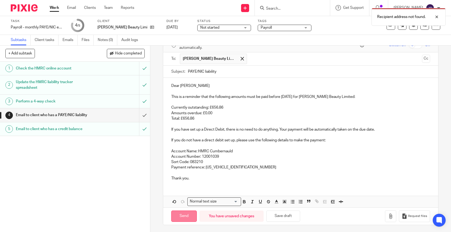
click at [187, 217] on input "Send" at bounding box center [183, 217] width 25 height 12
type input "Sent"
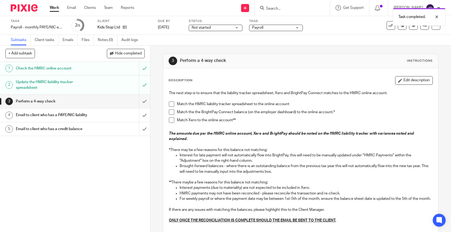
click at [171, 104] on span at bounding box center [171, 103] width 5 height 5
click at [171, 113] on span at bounding box center [171, 112] width 5 height 5
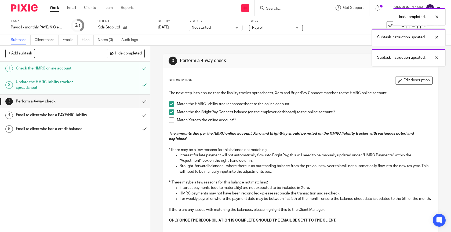
click at [172, 119] on span at bounding box center [171, 120] width 5 height 5
click at [147, 102] on input "submit" at bounding box center [75, 101] width 150 height 13
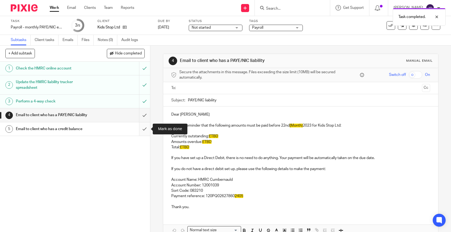
click at [142, 130] on input "submit" at bounding box center [75, 128] width 150 height 13
click at [189, 90] on input "text" at bounding box center [300, 88] width 239 height 6
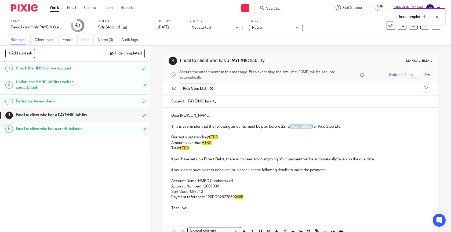
drag, startPoint x: 291, startPoint y: 127, endPoint x: 314, endPoint y: 127, distance: 22.3
click at [314, 127] on p "This is a reminder that the following amounts must be paid before 22nd [Month} …" at bounding box center [300, 126] width 259 height 5
click at [214, 136] on span "£TBD" at bounding box center [213, 138] width 9 height 4
click at [209, 143] on span "£TBD" at bounding box center [206, 143] width 9 height 4
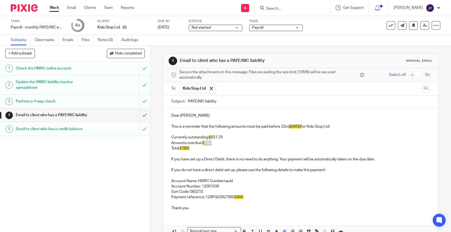
click at [209, 143] on span "£TBD" at bounding box center [206, 143] width 9 height 4
click at [188, 148] on span "£TBD" at bounding box center [184, 149] width 9 height 4
click at [244, 197] on p "Payment reference: 120PQ02627860 2405" at bounding box center [300, 197] width 259 height 5
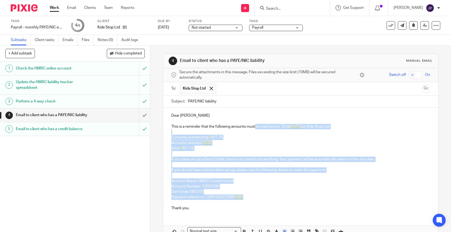
drag, startPoint x: 243, startPoint y: 199, endPoint x: 256, endPoint y: 126, distance: 74.3
click at [256, 126] on div "Dear Naomi This is a reminder that the following amounts must be paid before 22…" at bounding box center [300, 161] width 275 height 107
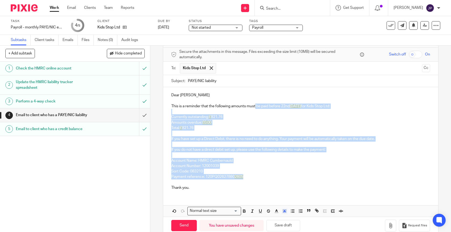
scroll to position [31, 0]
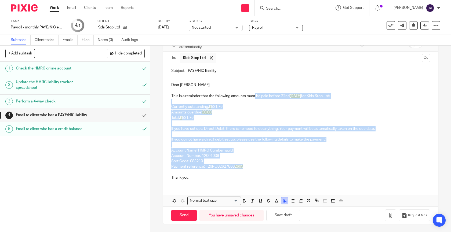
click at [283, 199] on icon "button" at bounding box center [284, 201] width 5 height 5
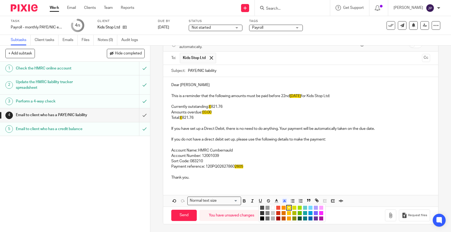
click at [273, 208] on ul "Compact color picker" at bounding box center [292, 214] width 65 height 16
click at [273, 208] on li "color:#FFFFFF" at bounding box center [273, 208] width 4 height 4
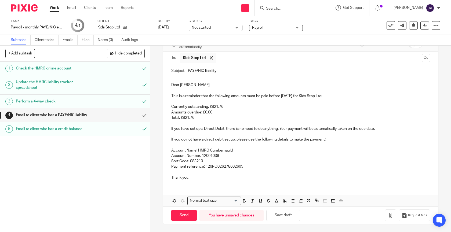
click at [278, 178] on p "Thank you." at bounding box center [300, 177] width 259 height 5
click at [279, 217] on button "Save draft" at bounding box center [283, 216] width 34 height 12
click at [183, 214] on input "Send" at bounding box center [183, 216] width 25 height 12
type input "Sent"
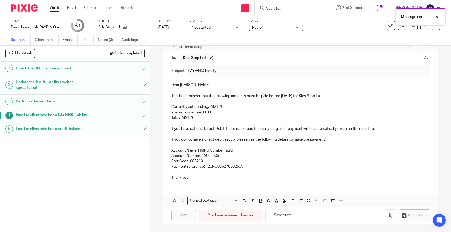
click at [56, 9] on link "Work" at bounding box center [54, 7] width 9 height 5
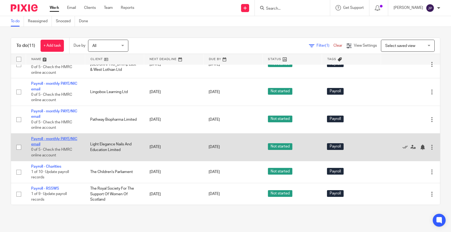
scroll to position [158, 0]
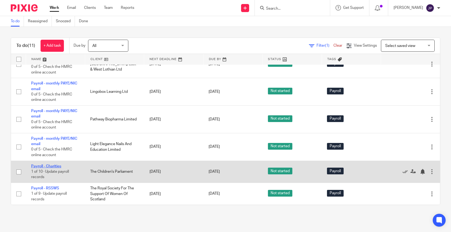
click at [39, 166] on link "Payroll - Charities" at bounding box center [46, 167] width 30 height 4
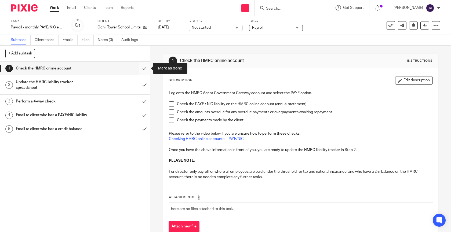
click at [143, 69] on input "submit" at bounding box center [75, 68] width 150 height 13
click at [143, 65] on input "submit" at bounding box center [75, 68] width 150 height 13
click at [146, 71] on input "submit" at bounding box center [75, 68] width 150 height 13
click at [171, 102] on span at bounding box center [171, 103] width 5 height 5
click at [171, 112] on span at bounding box center [171, 112] width 5 height 5
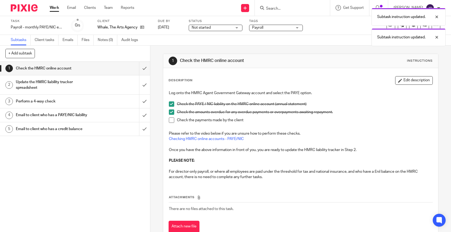
click at [171, 117] on li "Check the amounts overdue for any overdue payments or overpayments awaiting rep…" at bounding box center [301, 114] width 264 height 8
click at [172, 121] on span at bounding box center [171, 120] width 5 height 5
click at [145, 71] on input "submit" at bounding box center [75, 68] width 150 height 13
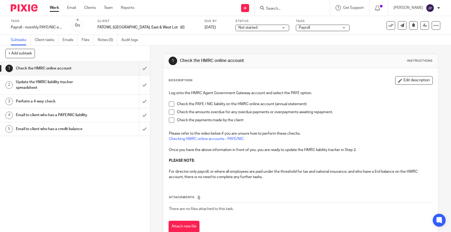
click at [172, 104] on span at bounding box center [171, 103] width 5 height 5
click at [172, 111] on span at bounding box center [171, 112] width 5 height 5
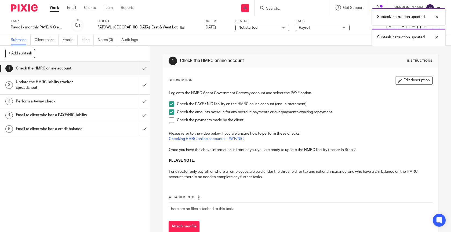
click at [172, 119] on span at bounding box center [171, 120] width 5 height 5
click at [144, 67] on input "submit" at bounding box center [75, 68] width 150 height 13
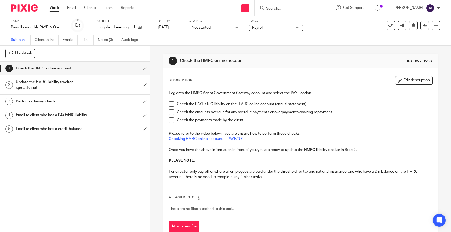
click at [172, 102] on span at bounding box center [171, 103] width 5 height 5
click at [172, 113] on span at bounding box center [171, 112] width 5 height 5
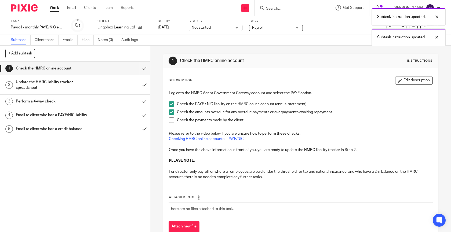
click at [172, 118] on span at bounding box center [171, 120] width 5 height 5
click at [143, 68] on input "submit" at bounding box center [75, 68] width 150 height 13
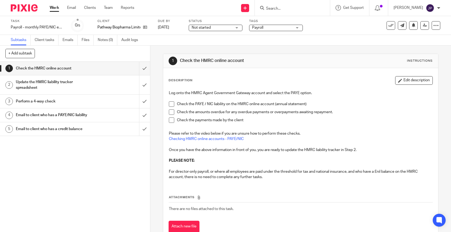
click at [171, 103] on span at bounding box center [171, 103] width 5 height 5
click at [171, 113] on span at bounding box center [171, 112] width 5 height 5
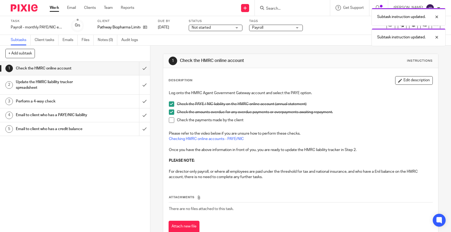
click at [171, 118] on span at bounding box center [171, 120] width 5 height 5
click at [144, 68] on input "submit" at bounding box center [75, 68] width 150 height 13
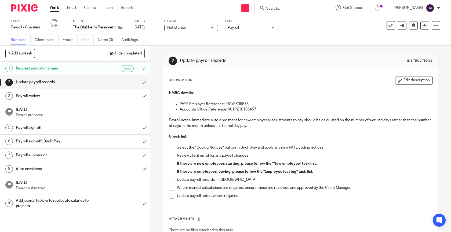
click at [171, 147] on span at bounding box center [171, 147] width 5 height 5
click at [170, 154] on span at bounding box center [171, 155] width 5 height 5
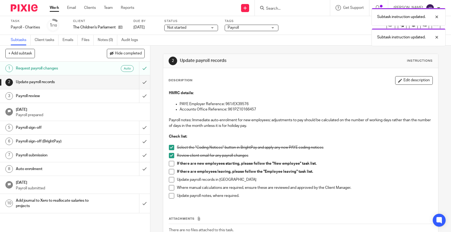
click at [172, 164] on span at bounding box center [171, 163] width 5 height 5
click at [171, 172] on span at bounding box center [171, 171] width 5 height 5
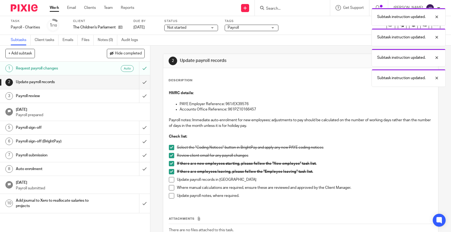
click at [171, 178] on span at bounding box center [171, 179] width 5 height 5
click at [172, 188] on span at bounding box center [171, 187] width 5 height 5
click at [171, 195] on span at bounding box center [171, 195] width 5 height 5
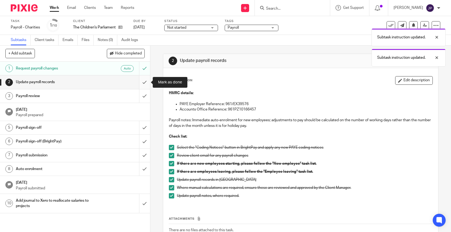
click at [146, 85] on input "submit" at bounding box center [75, 81] width 150 height 13
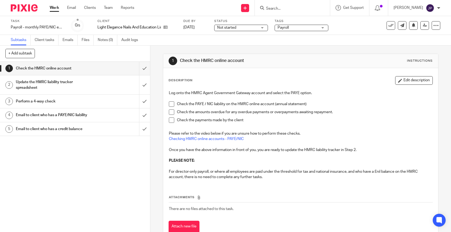
click at [171, 107] on li "Check the PAYE / NIC liability on the HMRC online account (annual statement)" at bounding box center [301, 105] width 264 height 8
click at [171, 104] on span at bounding box center [171, 103] width 5 height 5
click at [171, 114] on span at bounding box center [171, 112] width 5 height 5
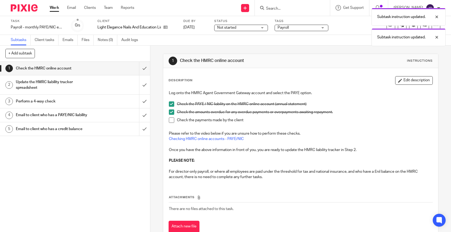
click at [171, 118] on span at bounding box center [171, 120] width 5 height 5
click at [145, 67] on input "submit" at bounding box center [75, 68] width 150 height 13
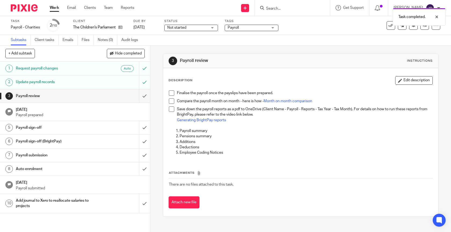
click at [170, 92] on span at bounding box center [171, 92] width 5 height 5
click at [172, 100] on span at bounding box center [171, 101] width 5 height 5
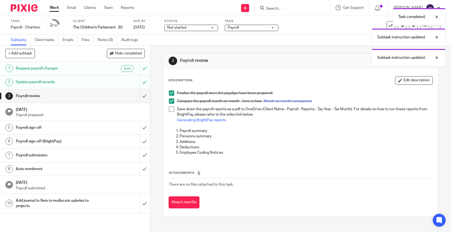
click at [172, 109] on span at bounding box center [171, 109] width 5 height 5
click at [146, 95] on input "submit" at bounding box center [75, 95] width 150 height 13
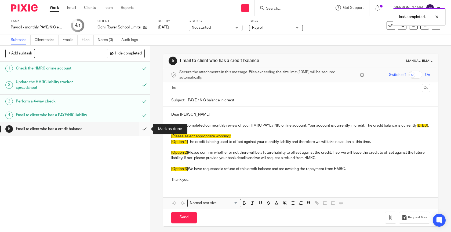
click at [145, 134] on input "submit" at bounding box center [75, 128] width 150 height 13
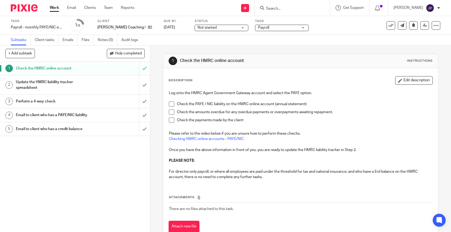
click at [172, 103] on span at bounding box center [171, 103] width 5 height 5
click at [172, 112] on span at bounding box center [171, 112] width 5 height 5
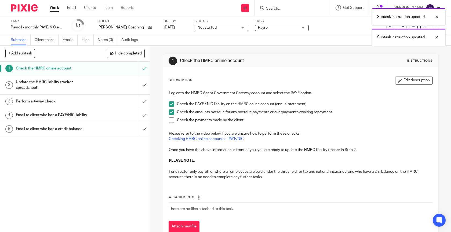
click at [172, 118] on span at bounding box center [171, 120] width 5 height 5
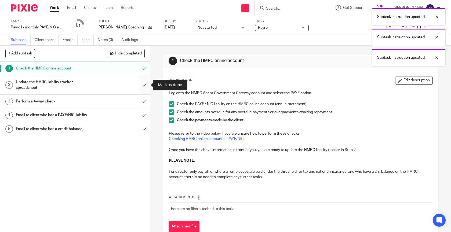
click at [147, 85] on input "submit" at bounding box center [75, 84] width 150 height 19
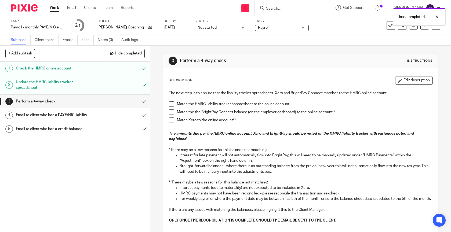
click at [171, 101] on span at bounding box center [171, 103] width 5 height 5
click at [171, 111] on span at bounding box center [171, 112] width 5 height 5
click at [171, 120] on span at bounding box center [171, 120] width 5 height 5
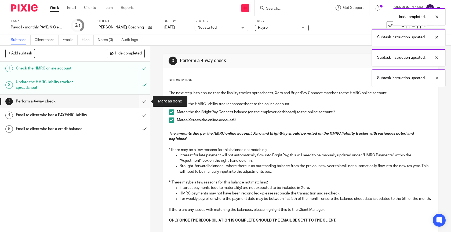
click at [142, 102] on input "submit" at bounding box center [75, 101] width 150 height 13
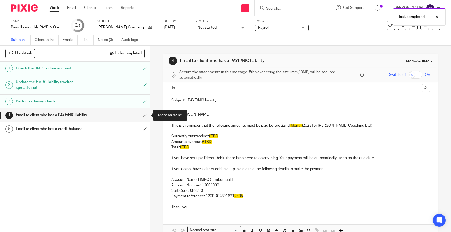
click at [145, 112] on input "submit" at bounding box center [75, 114] width 150 height 13
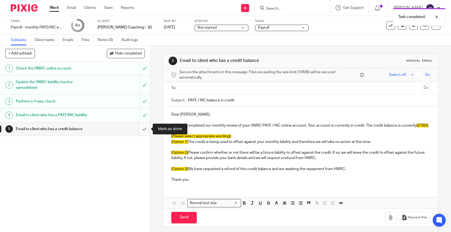
click at [141, 130] on input "submit" at bounding box center [75, 128] width 150 height 13
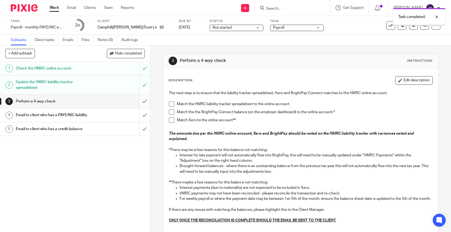
click at [147, 102] on input "submit" at bounding box center [75, 101] width 150 height 13
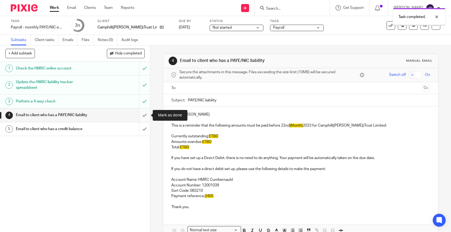
click at [147, 122] on input "submit" at bounding box center [75, 114] width 150 height 13
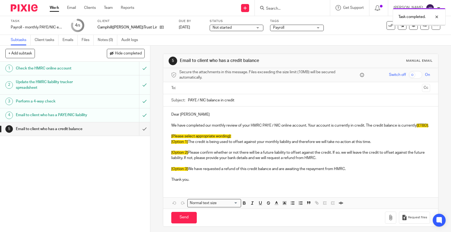
click at [149, 136] on div "1 Check the HMRC online account 2 Update the HMRC liability tracker spreadsheet…" at bounding box center [75, 147] width 150 height 170
click at [147, 131] on input "submit" at bounding box center [75, 128] width 150 height 13
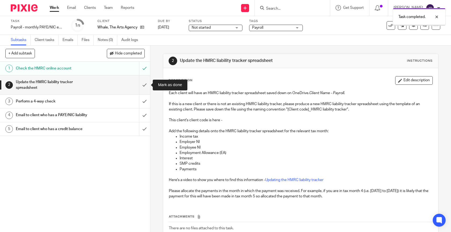
click at [146, 86] on input "submit" at bounding box center [75, 84] width 150 height 19
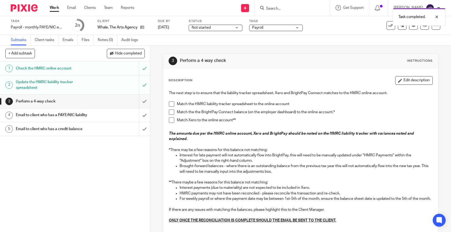
click at [170, 105] on span at bounding box center [171, 103] width 5 height 5
click at [171, 115] on li "Match the the BrightPay Connect balance (on the employer dashboard) to the onli…" at bounding box center [301, 114] width 264 height 8
click at [171, 112] on span at bounding box center [171, 112] width 5 height 5
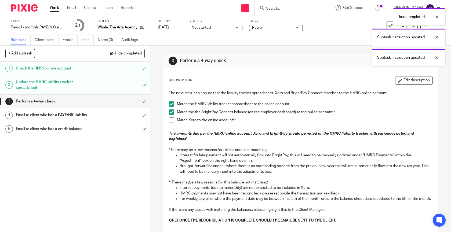
click at [171, 119] on span at bounding box center [171, 120] width 5 height 5
click at [146, 99] on input "submit" at bounding box center [75, 101] width 150 height 13
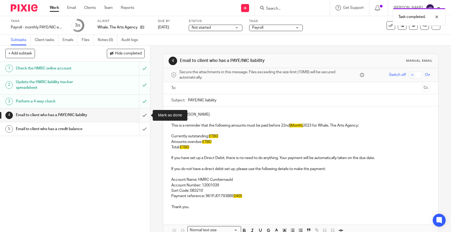
click at [147, 115] on input "submit" at bounding box center [75, 114] width 150 height 13
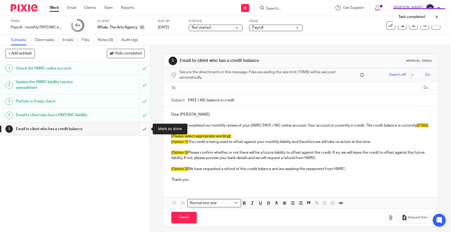
click at [144, 128] on input "submit" at bounding box center [75, 128] width 150 height 13
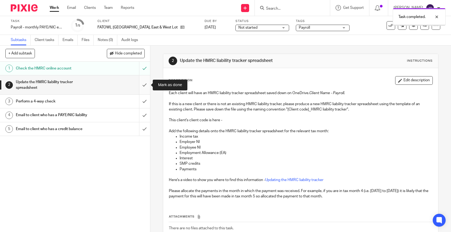
click at [145, 85] on input "submit" at bounding box center [75, 84] width 150 height 19
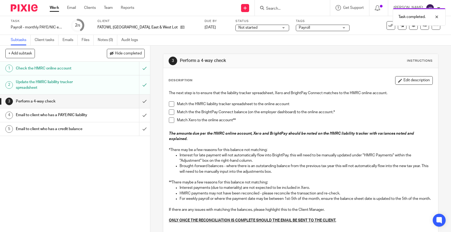
click at [170, 105] on span at bounding box center [171, 103] width 5 height 5
click at [170, 111] on span at bounding box center [171, 112] width 5 height 5
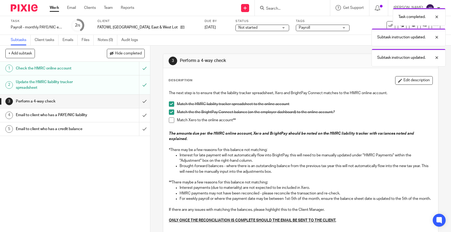
click at [170, 119] on span at bounding box center [171, 120] width 5 height 5
click at [146, 104] on input "submit" at bounding box center [75, 101] width 150 height 13
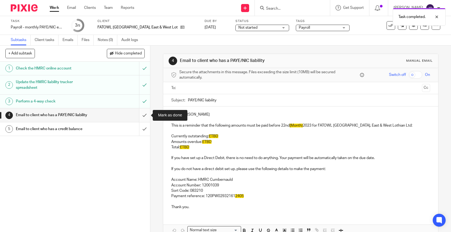
click at [148, 113] on input "submit" at bounding box center [75, 114] width 150 height 13
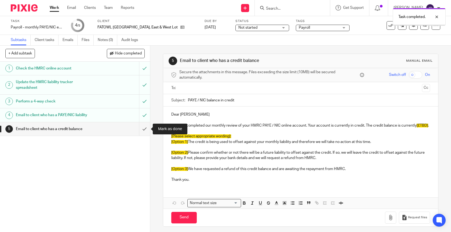
click at [145, 128] on input "submit" at bounding box center [75, 128] width 150 height 13
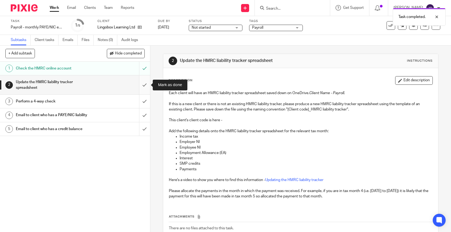
click at [145, 85] on input "submit" at bounding box center [75, 84] width 150 height 19
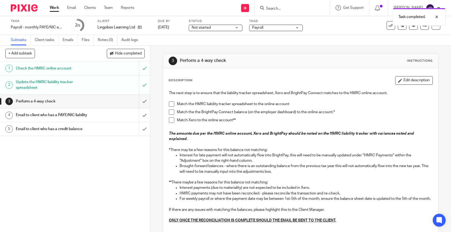
click at [172, 101] on span at bounding box center [171, 103] width 5 height 5
click at [172, 110] on span at bounding box center [171, 112] width 5 height 5
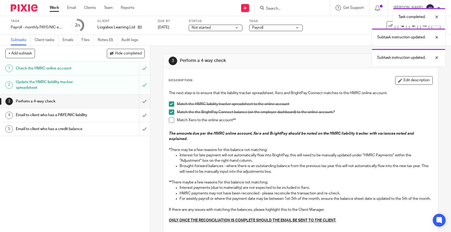
click at [172, 121] on span at bounding box center [171, 120] width 5 height 5
click at [145, 99] on input "submit" at bounding box center [75, 101] width 150 height 13
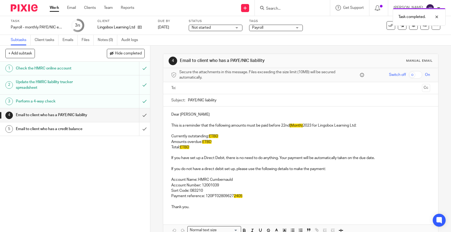
click at [223, 86] on input "text" at bounding box center [300, 88] width 239 height 6
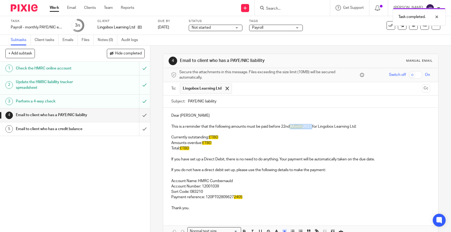
drag, startPoint x: 291, startPoint y: 127, endPoint x: 314, endPoint y: 127, distance: 22.8
click at [314, 127] on p "This is a reminder that the following amounts must be paid before 22nd [Month} …" at bounding box center [300, 126] width 259 height 5
click at [217, 137] on span "£TBD" at bounding box center [213, 138] width 9 height 4
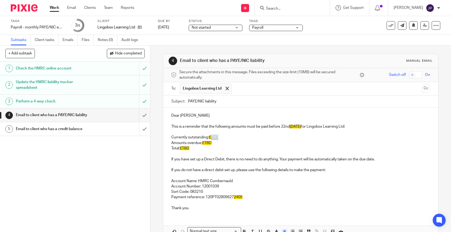
click at [217, 137] on span "£TBD" at bounding box center [213, 138] width 9 height 4
click at [208, 144] on span "£TBD" at bounding box center [206, 143] width 9 height 4
click at [185, 149] on span "£TBD" at bounding box center [184, 149] width 9 height 4
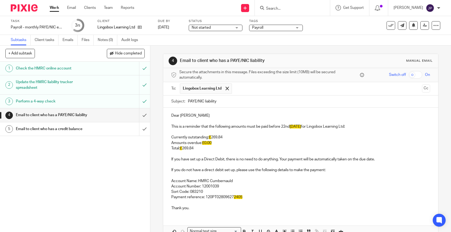
click at [243, 199] on p "Payment reference: 120PT02809627 2405" at bounding box center [300, 197] width 259 height 5
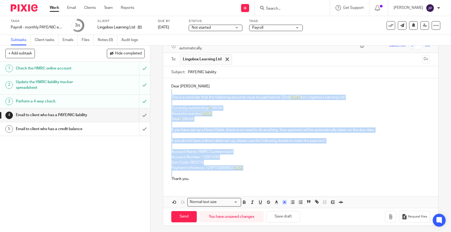
drag, startPoint x: 260, startPoint y: 173, endPoint x: 277, endPoint y: 93, distance: 81.8
click at [277, 93] on div "Dear Ann This is a reminder that the following amounts must be paid before 22nd…" at bounding box center [300, 131] width 275 height 107
click at [284, 201] on icon "button" at bounding box center [284, 202] width 5 height 5
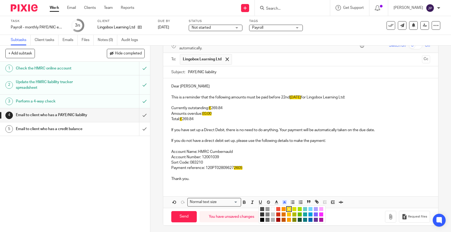
click at [273, 207] on li "color:#FFFFFF" at bounding box center [273, 209] width 4 height 4
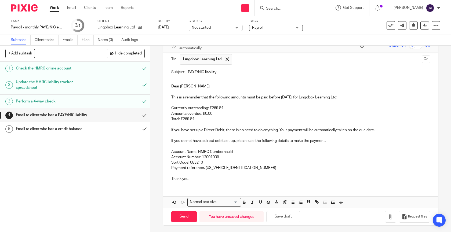
click at [271, 177] on p "Thank you." at bounding box center [300, 178] width 259 height 5
click at [284, 220] on button "Save draft" at bounding box center [283, 217] width 34 height 12
click at [190, 217] on input "Send" at bounding box center [183, 217] width 25 height 12
type input "Sent"
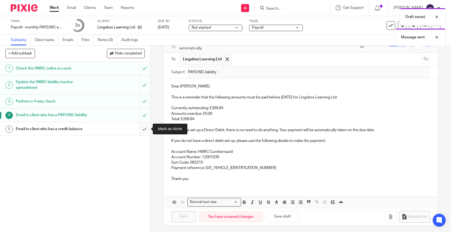
click at [146, 129] on input "submit" at bounding box center [75, 128] width 150 height 13
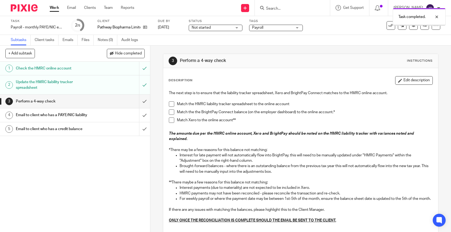
click at [172, 104] on span at bounding box center [171, 103] width 5 height 5
click at [172, 115] on li "Match the the BrightPay Connect balance (on the employer dashboard) to the onli…" at bounding box center [301, 114] width 264 height 8
click at [172, 112] on span at bounding box center [171, 112] width 5 height 5
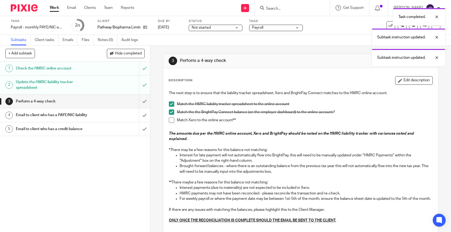
click at [172, 118] on span at bounding box center [171, 120] width 5 height 5
click at [144, 103] on input "submit" at bounding box center [75, 101] width 150 height 13
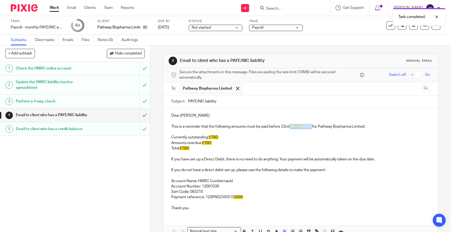
drag, startPoint x: 291, startPoint y: 126, endPoint x: 312, endPoint y: 123, distance: 21.7
click at [313, 125] on p "This is a reminder that the following amounts must be paid before 22nd [Month} …" at bounding box center [300, 126] width 259 height 5
click at [221, 142] on p "Amounts overdue: £TBD" at bounding box center [300, 142] width 259 height 5
click at [245, 199] on p "Payment reference: 120PN02345519 2405" at bounding box center [300, 197] width 259 height 5
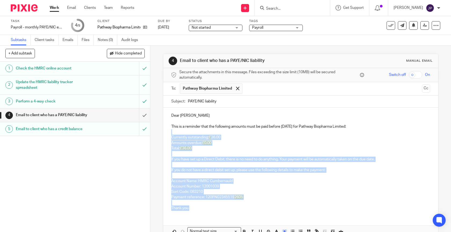
drag, startPoint x: 252, startPoint y: 207, endPoint x: 256, endPoint y: 133, distance: 73.6
click at [256, 133] on div "Dear Jonathan This is a reminder that the following amounts must be paid before…" at bounding box center [300, 161] width 275 height 107
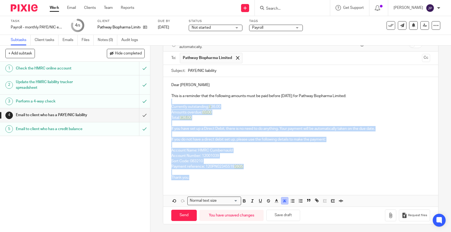
click at [283, 202] on icon "button" at bounding box center [283, 202] width 0 height 0
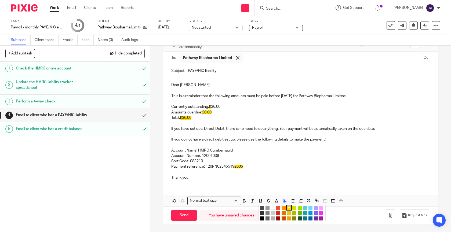
click at [275, 206] on li "color:#FFFFFF" at bounding box center [273, 208] width 4 height 4
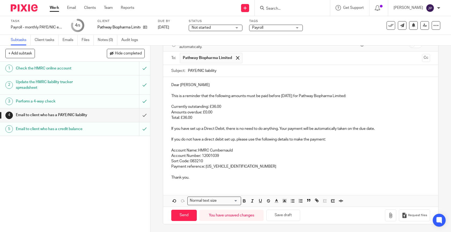
click at [275, 167] on p "Payment reference: 120PN023455192605" at bounding box center [300, 166] width 259 height 5
click at [283, 214] on button "Save draft" at bounding box center [283, 216] width 34 height 12
click at [181, 214] on input "Send" at bounding box center [183, 216] width 25 height 12
type input "Sent"
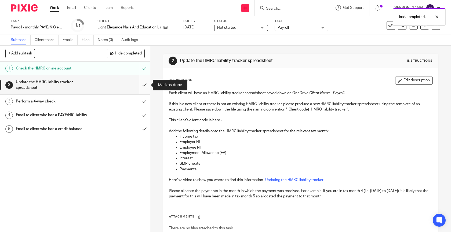
click at [147, 88] on input "submit" at bounding box center [75, 84] width 150 height 19
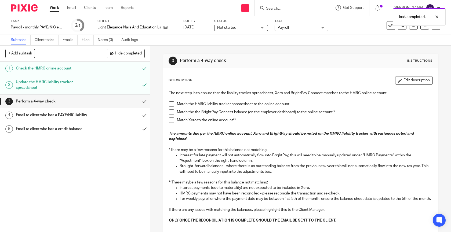
click at [172, 105] on span at bounding box center [171, 103] width 5 height 5
click at [172, 111] on span at bounding box center [171, 112] width 5 height 5
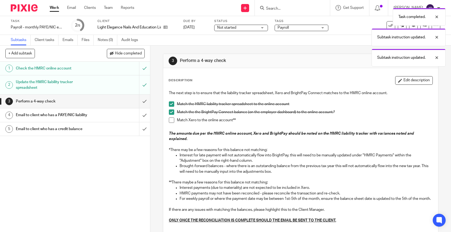
click at [172, 121] on span at bounding box center [171, 120] width 5 height 5
click at [147, 100] on input "submit" at bounding box center [75, 101] width 150 height 13
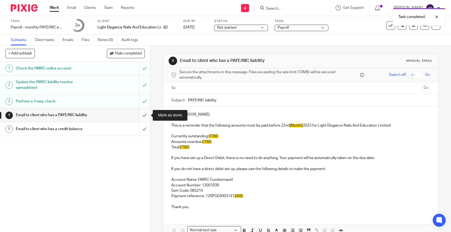
click at [145, 115] on input "submit" at bounding box center [75, 114] width 150 height 13
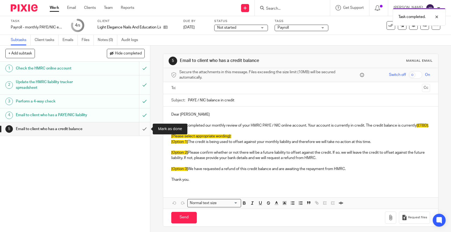
click at [147, 127] on input "submit" at bounding box center [75, 128] width 150 height 13
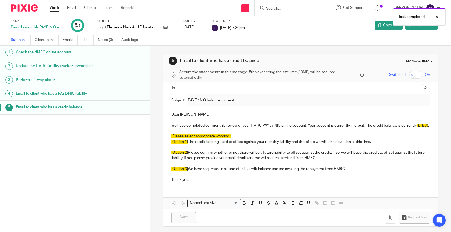
click at [57, 6] on link "Work" at bounding box center [54, 7] width 9 height 5
